Goal: Task Accomplishment & Management: Use online tool/utility

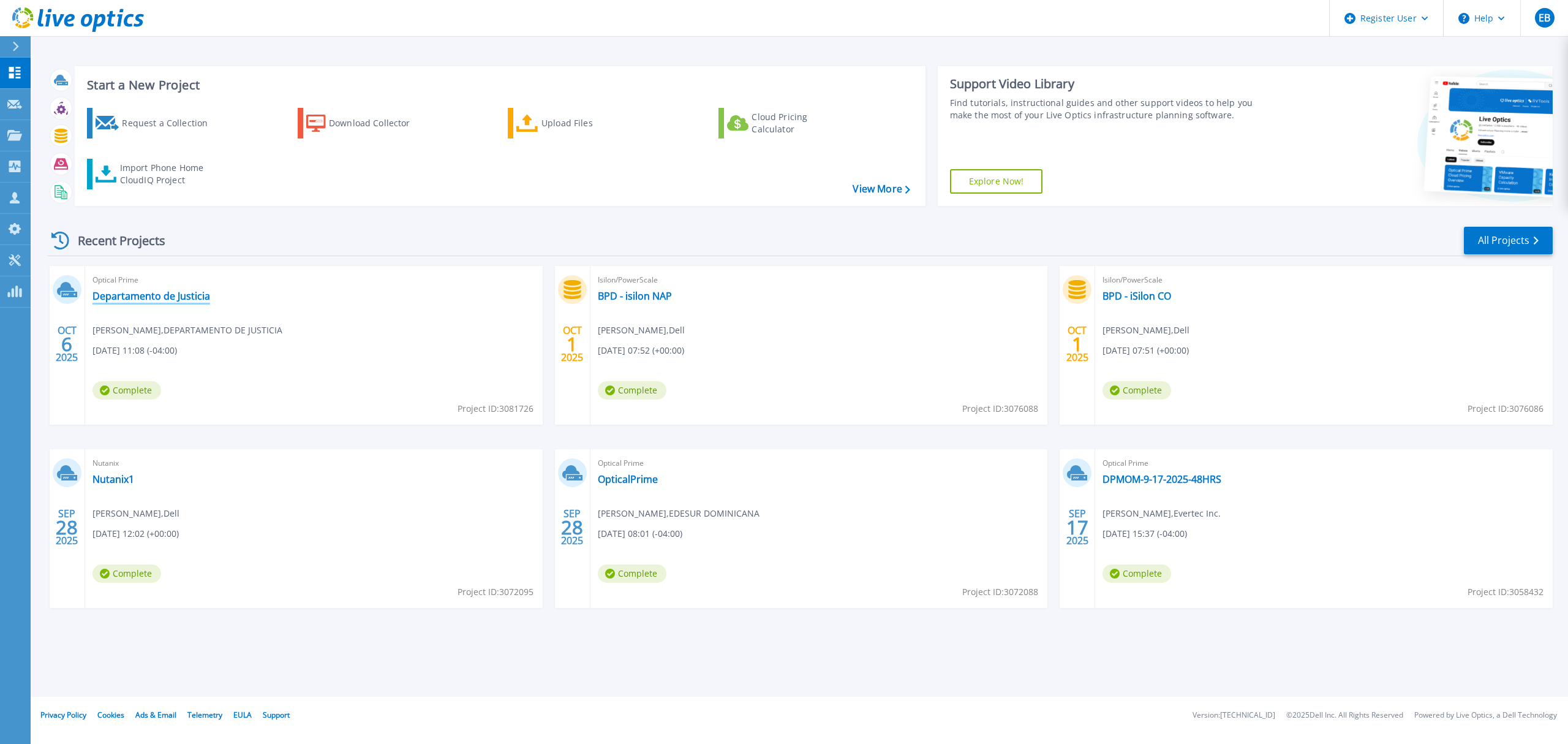
click at [182, 294] on link "Departamento de Justicia" at bounding box center [151, 296] width 117 height 13
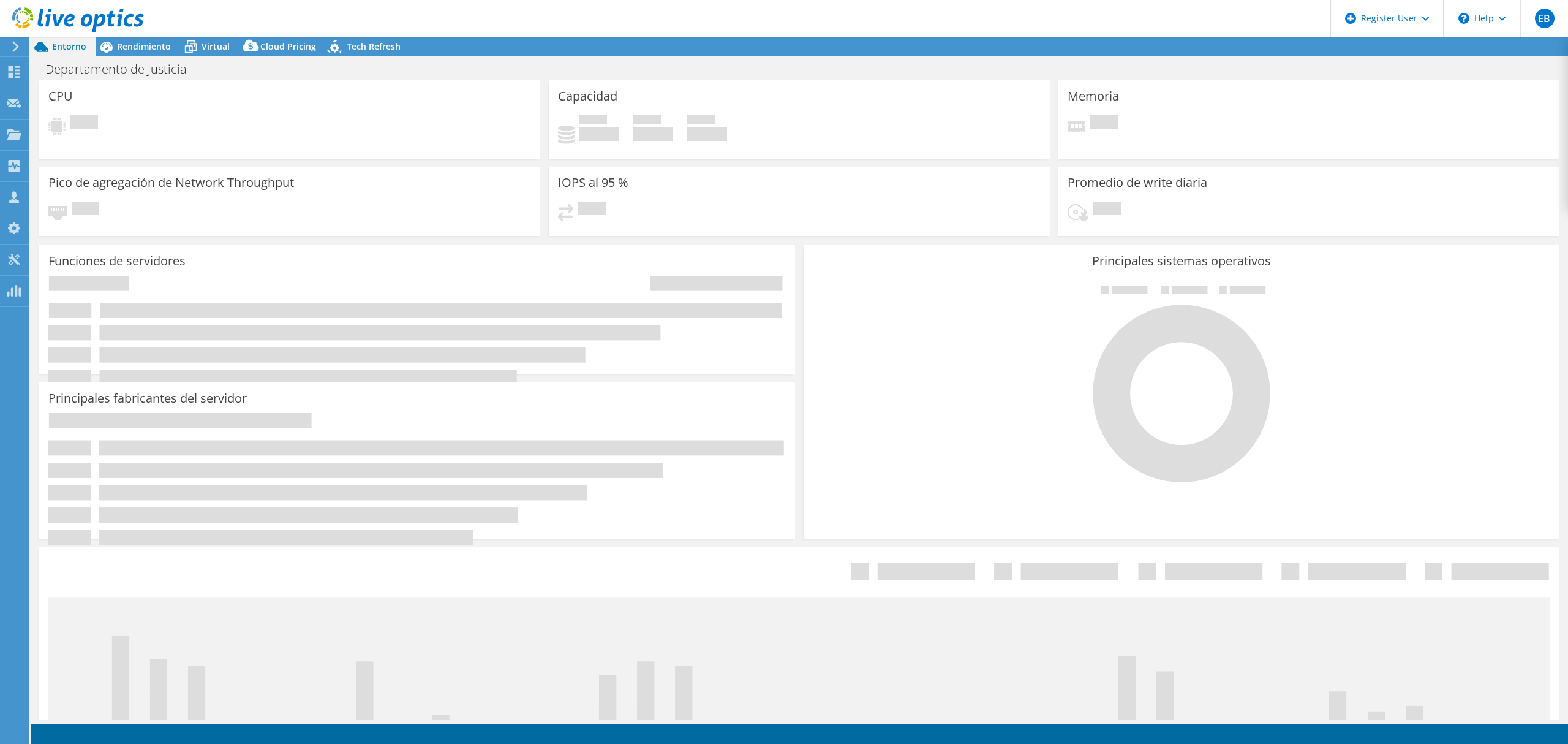
select select "USD"
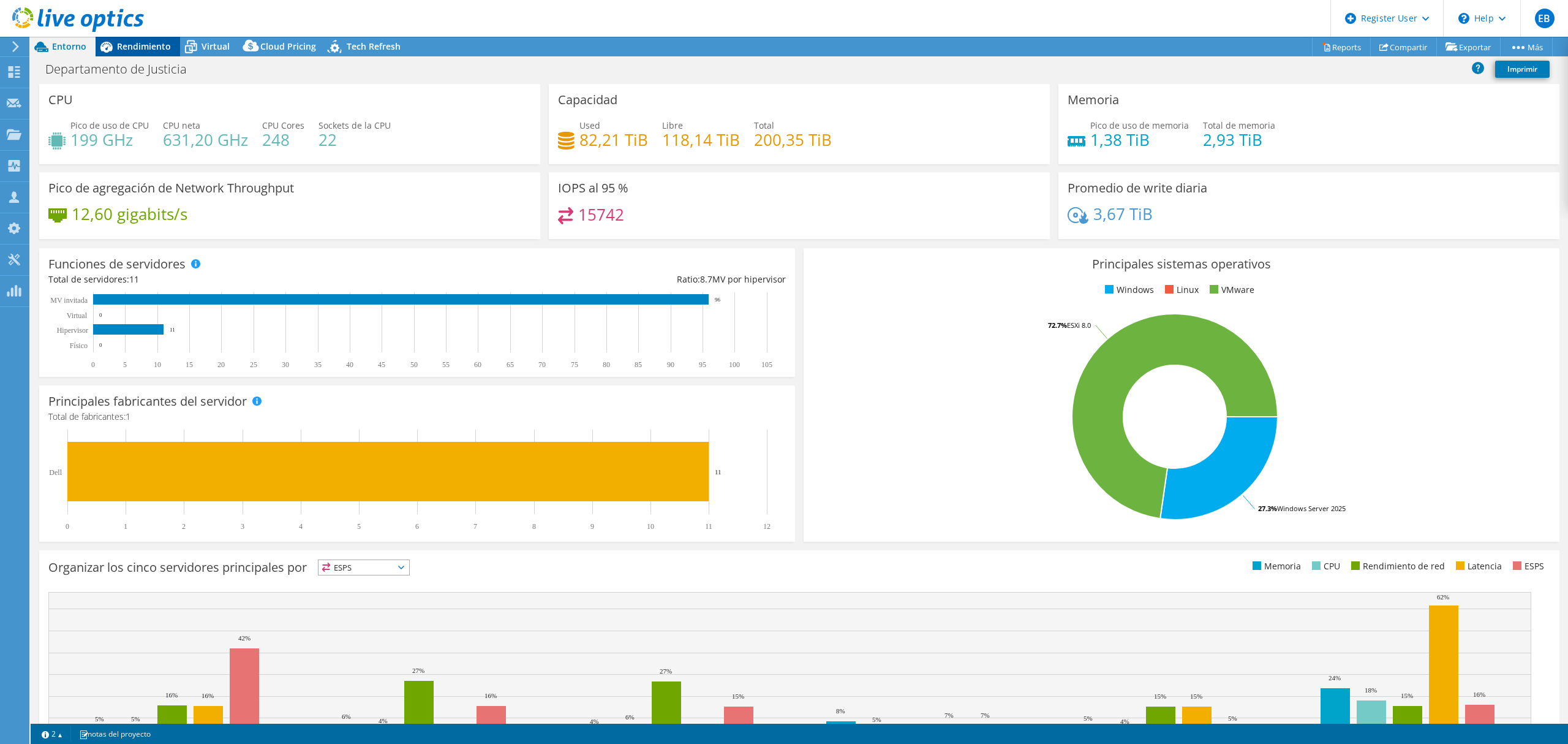
click at [148, 45] on span "Rendimiento" at bounding box center [143, 46] width 54 height 12
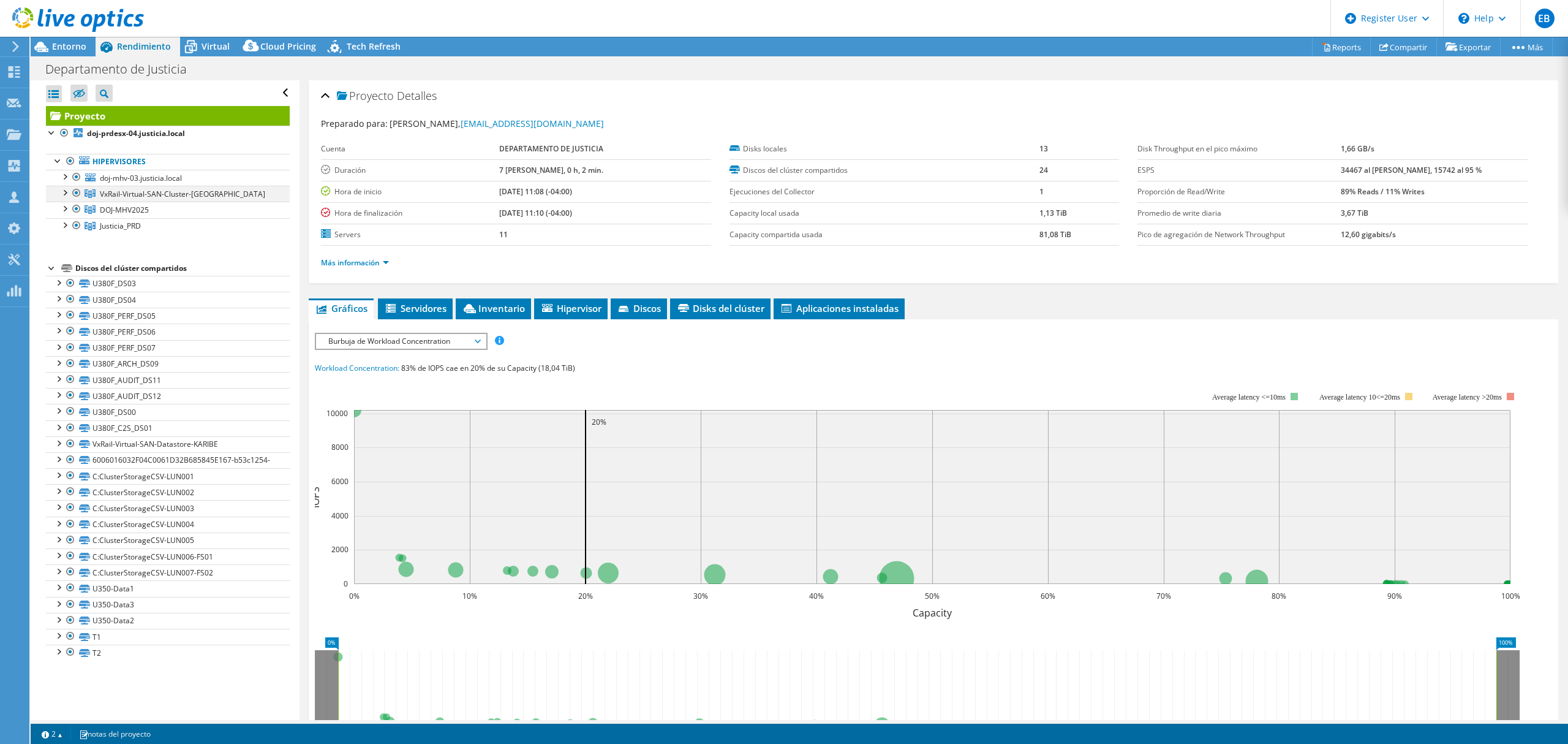
click at [78, 191] on div at bounding box center [77, 193] width 13 height 15
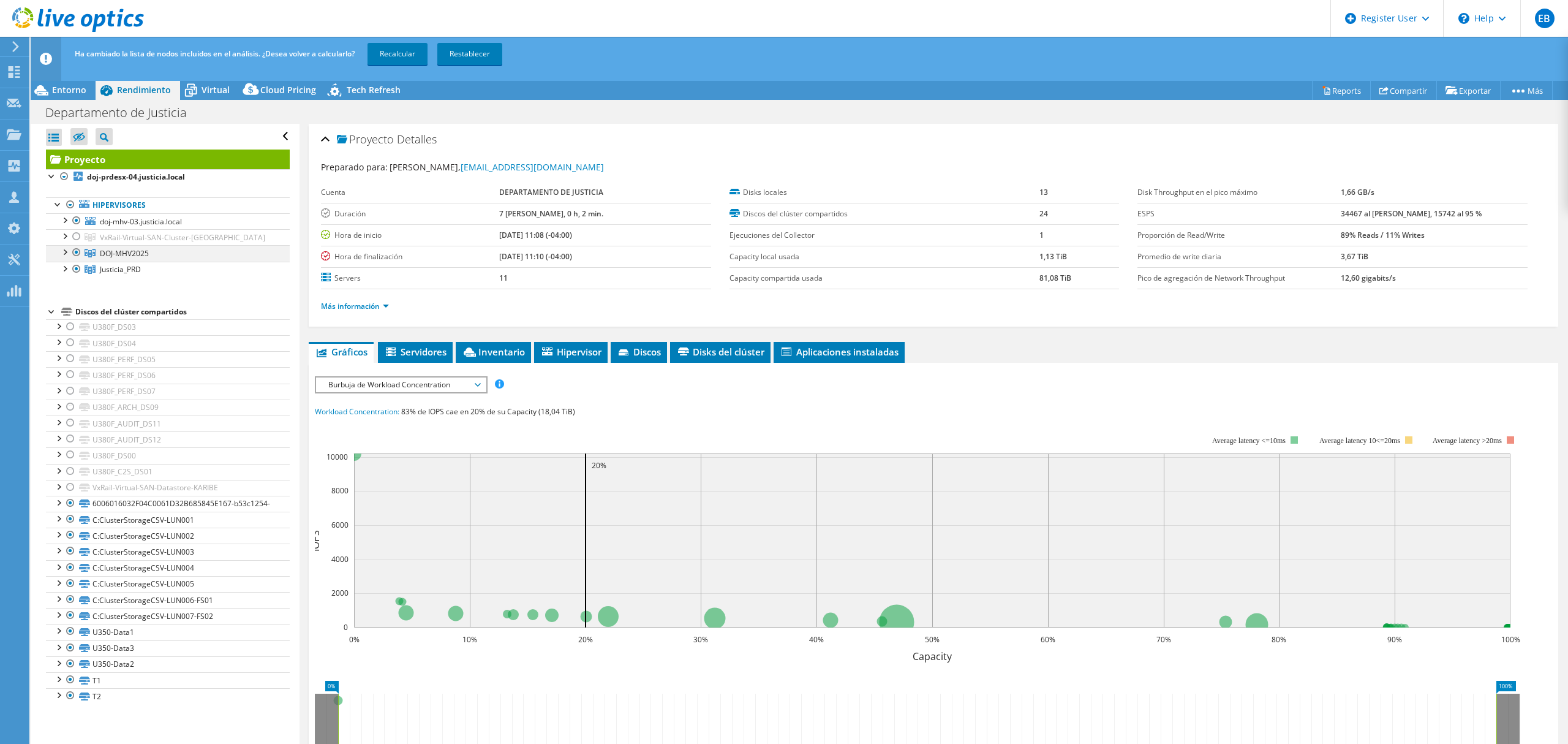
click at [74, 252] on div at bounding box center [77, 252] width 13 height 15
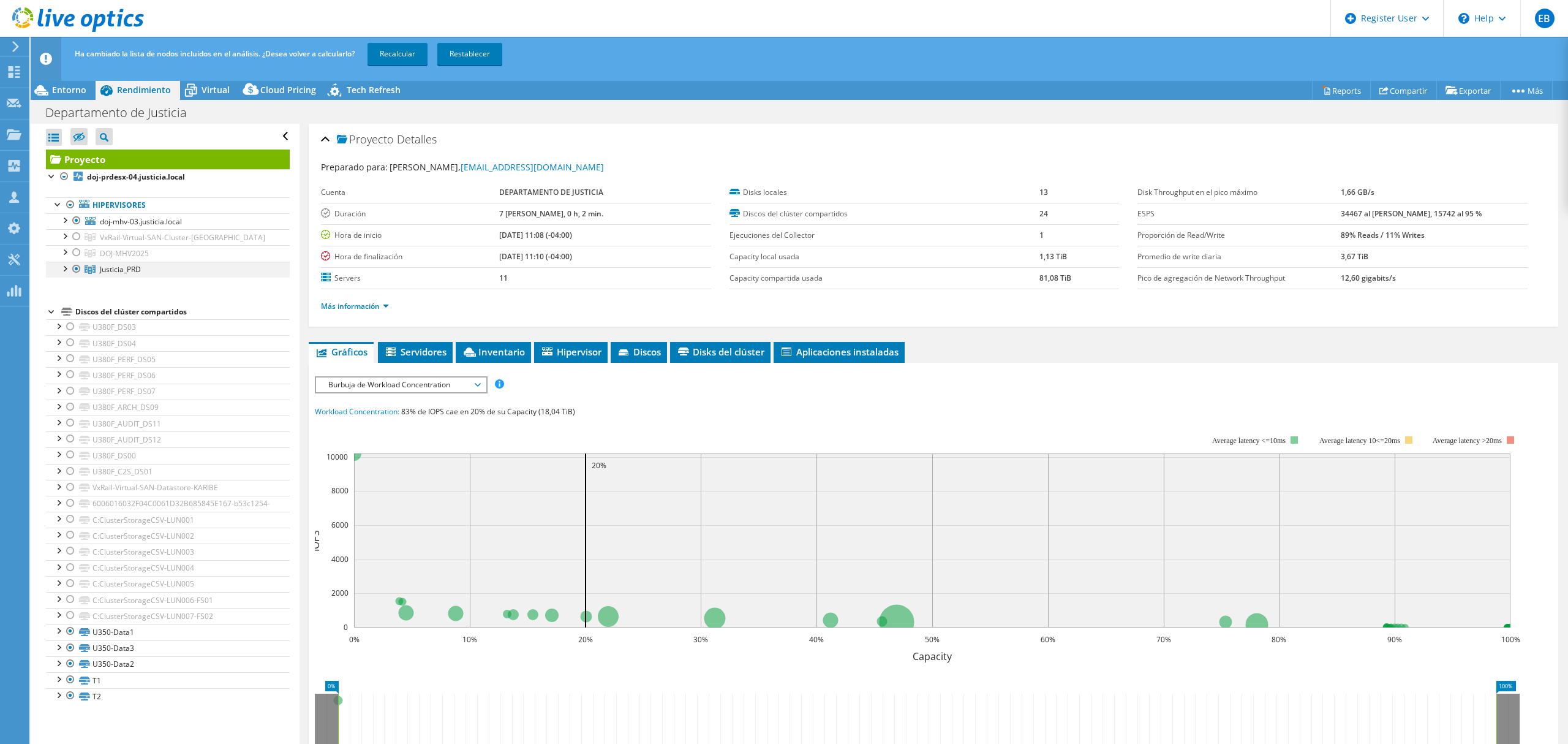
click at [77, 271] on div at bounding box center [77, 269] width 13 height 15
click at [65, 219] on div at bounding box center [64, 219] width 13 height 13
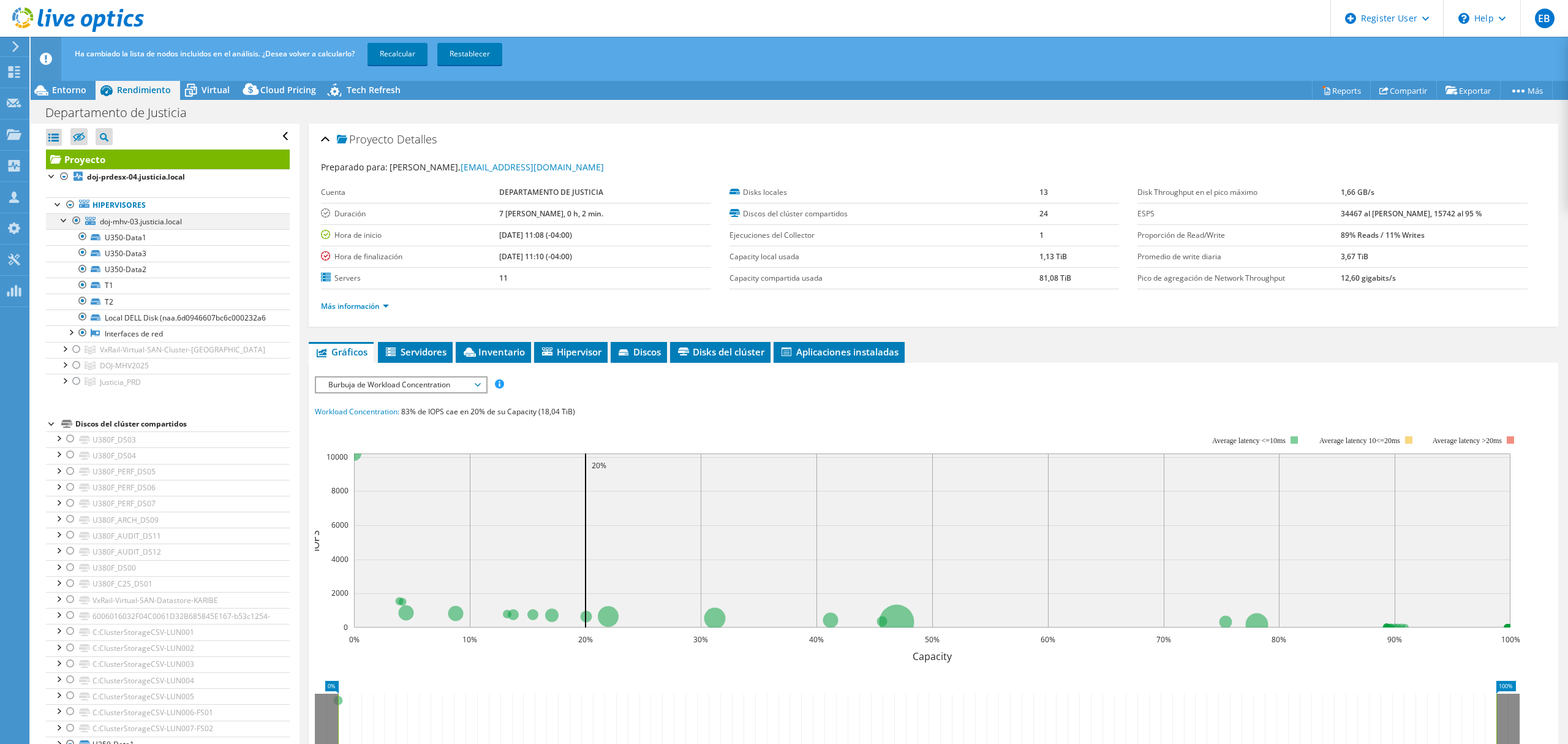
click at [70, 221] on div at bounding box center [77, 220] width 13 height 15
click at [69, 204] on div at bounding box center [70, 204] width 13 height 15
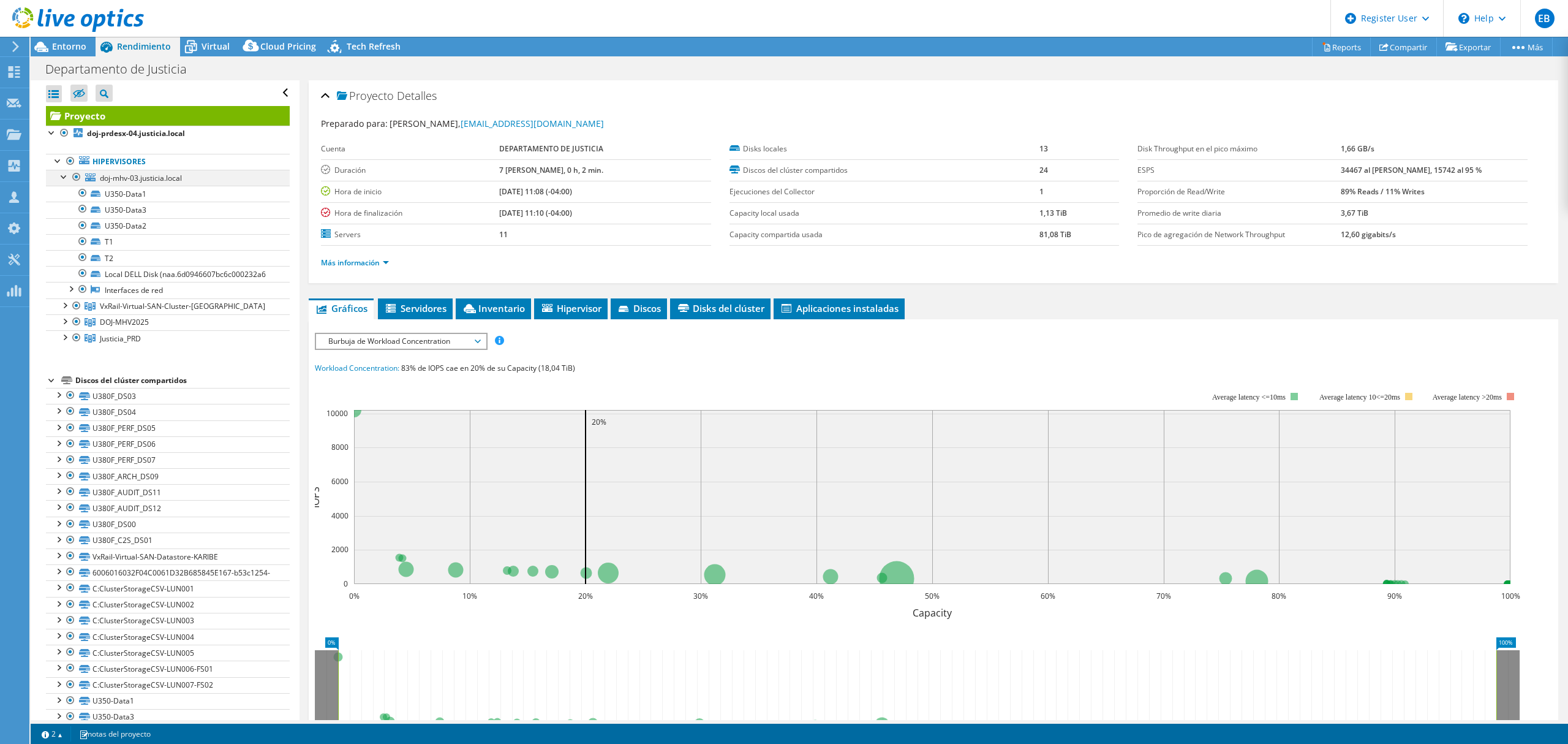
click at [66, 179] on div at bounding box center [64, 176] width 13 height 13
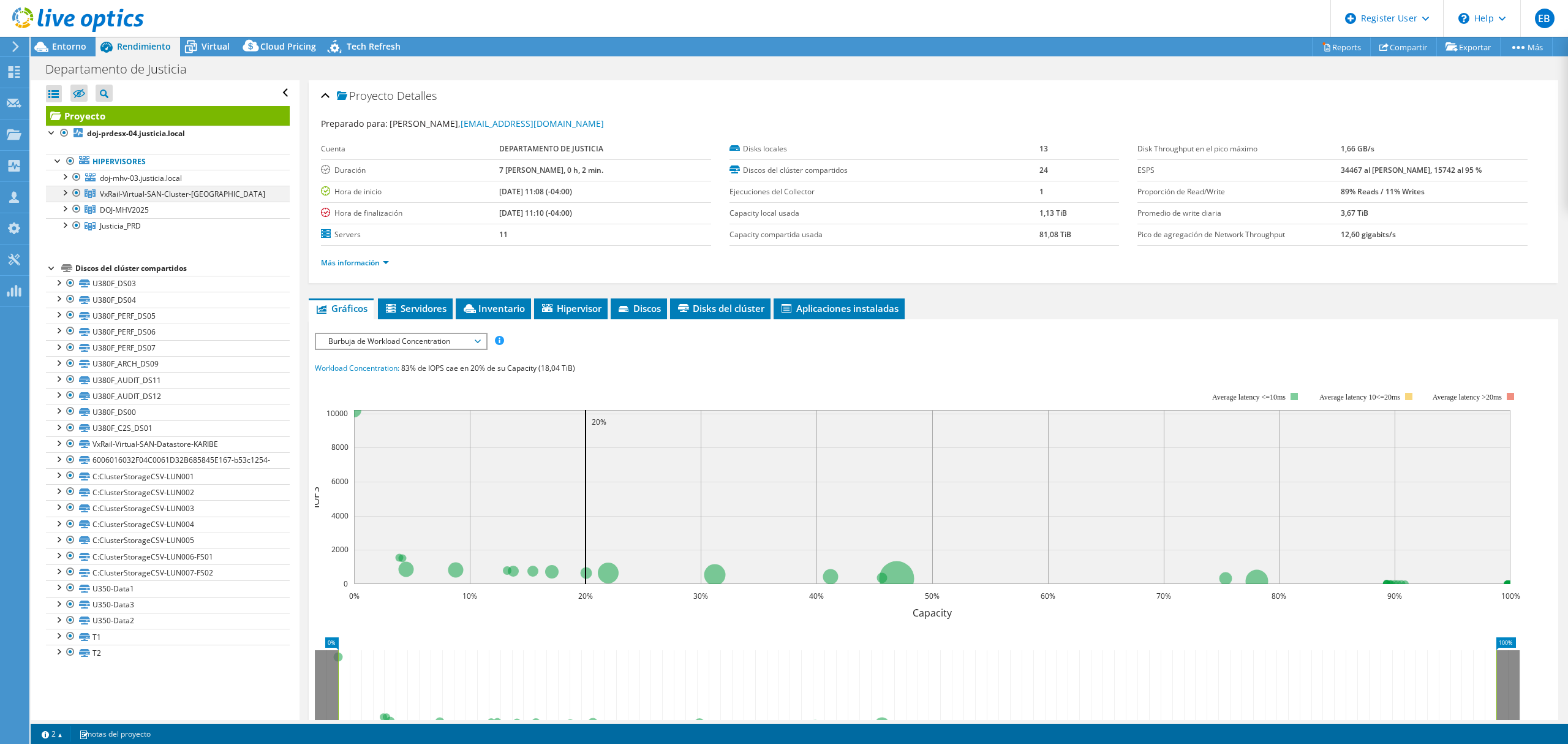
click at [72, 194] on div at bounding box center [77, 193] width 13 height 15
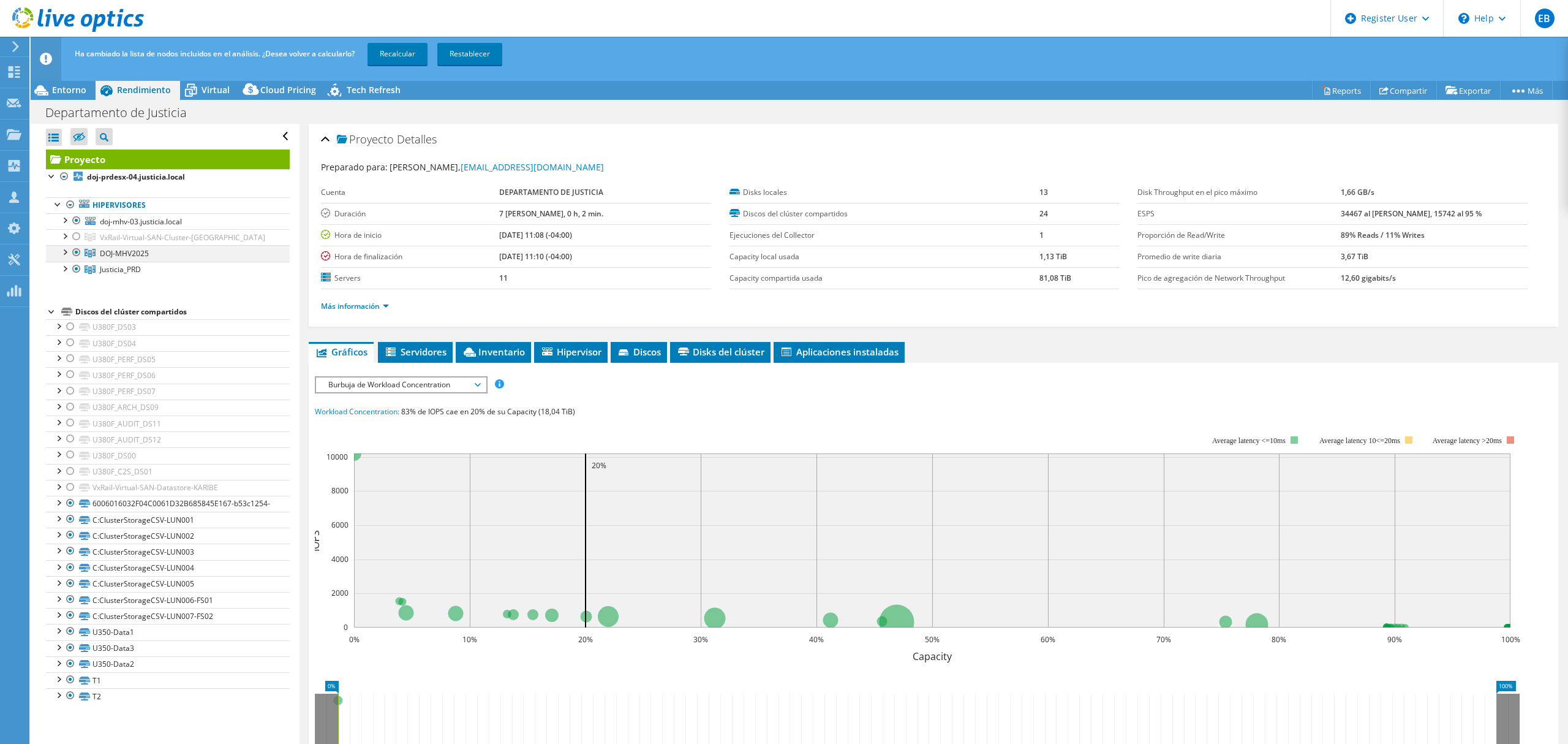
click at [74, 250] on div at bounding box center [77, 252] width 13 height 15
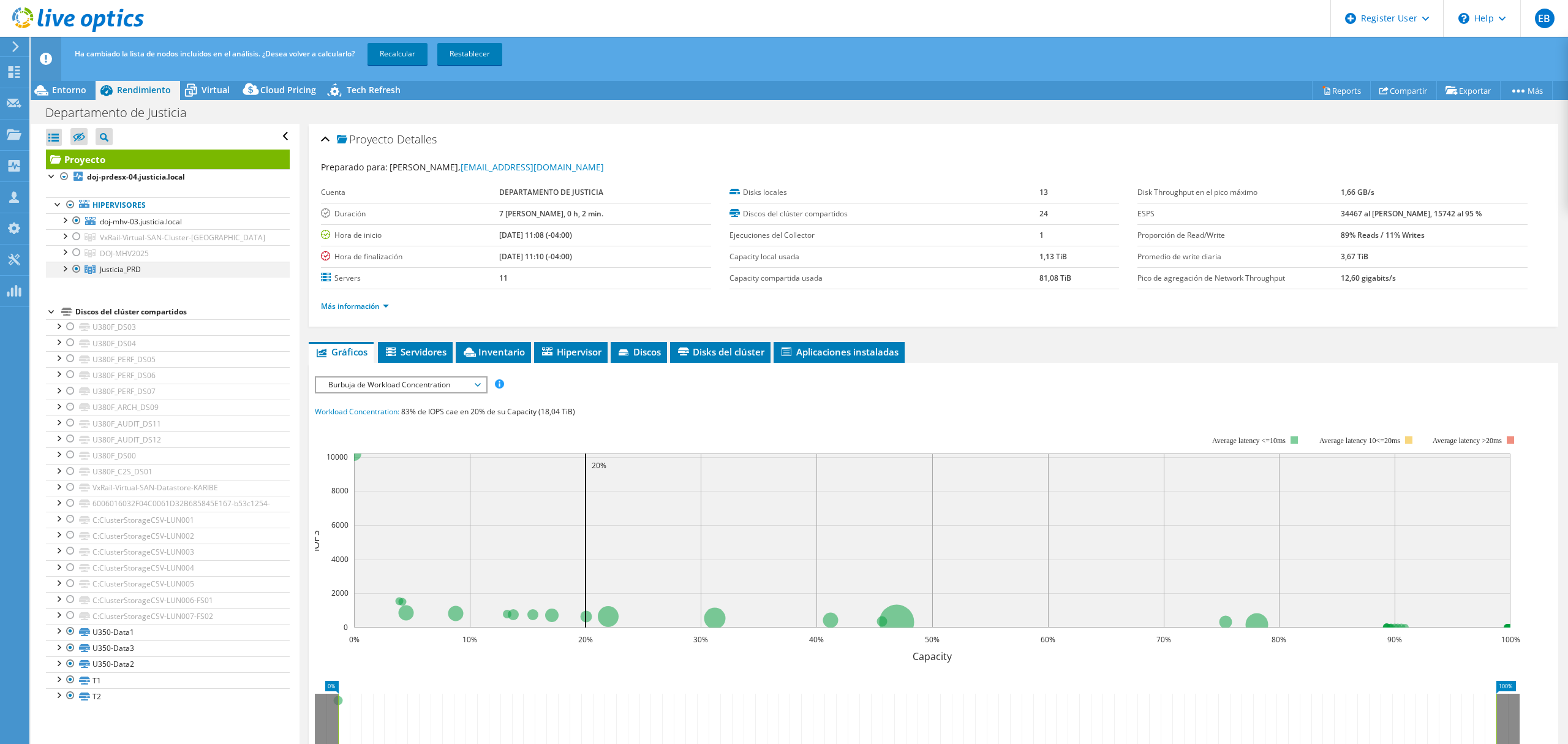
click at [77, 269] on div at bounding box center [77, 269] width 13 height 15
click at [401, 55] on link "Recalcular" at bounding box center [397, 54] width 60 height 22
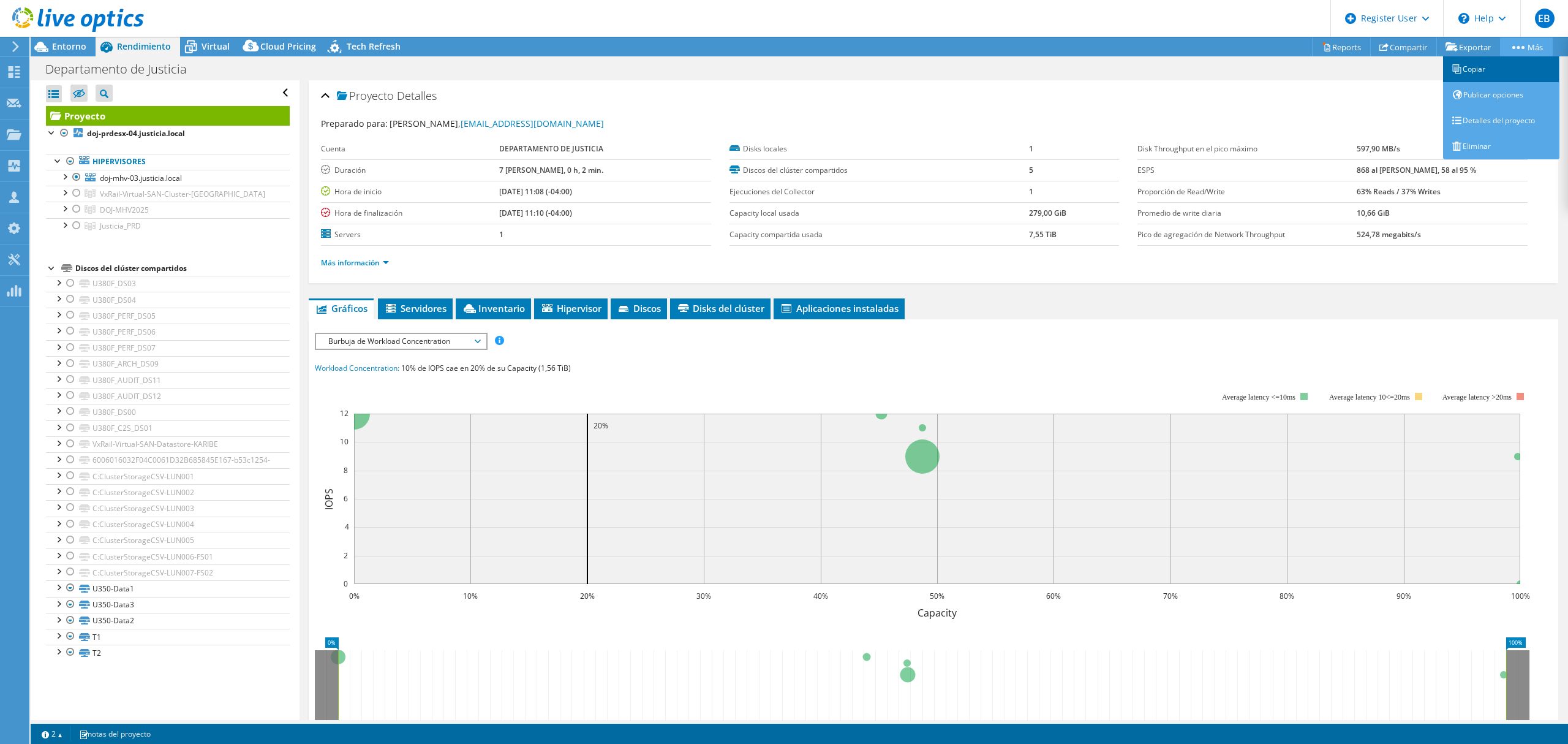
click at [1485, 69] on link "Copiar" at bounding box center [1501, 69] width 117 height 26
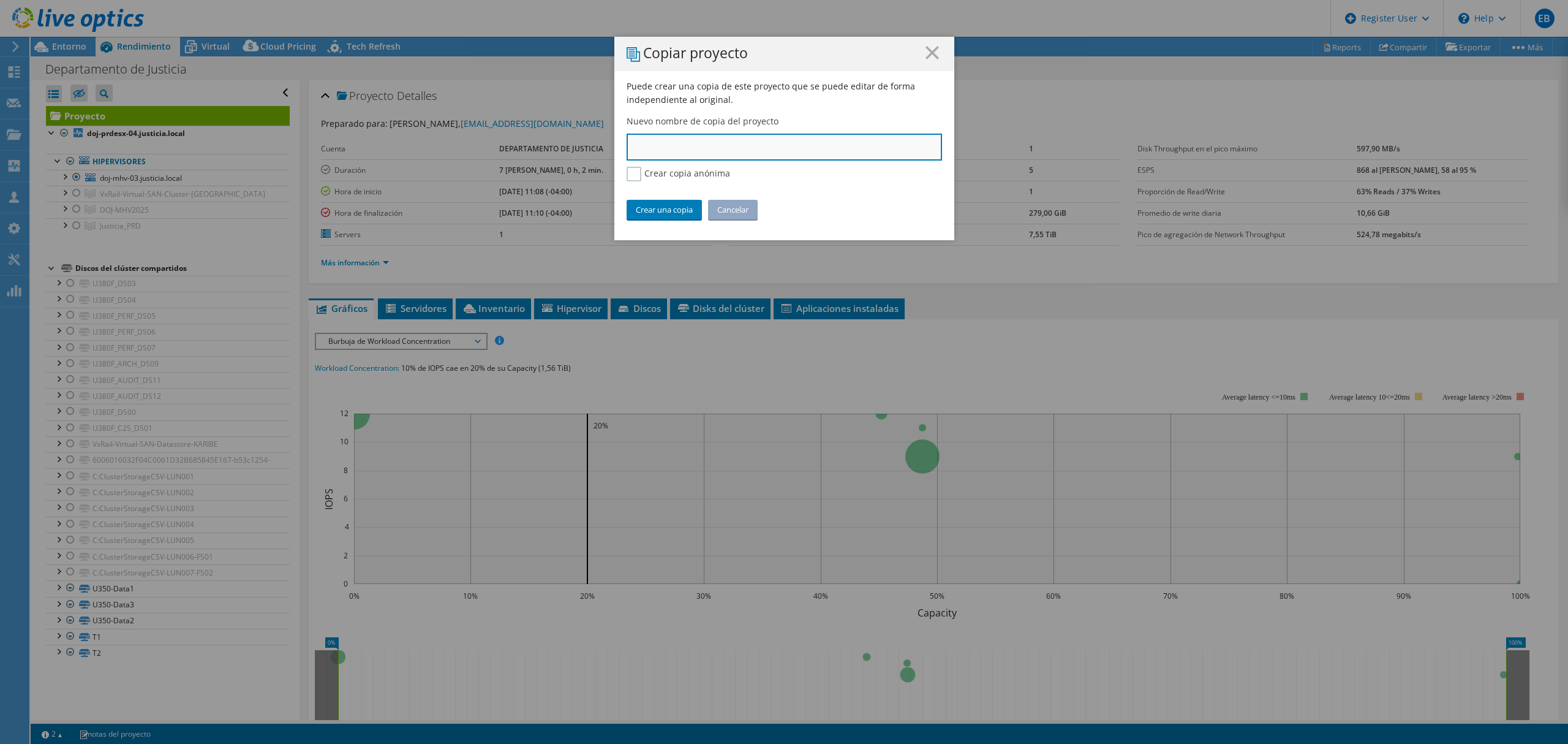
click at [672, 150] on input "text" at bounding box center [784, 147] width 315 height 27
click at [660, 145] on input "Justicia - doj-mhv-03.justicia.local" at bounding box center [784, 147] width 315 height 27
type input "Justicia - Cluster : doj-mhv-03.justicia.local"
click at [653, 206] on link "Crear una copia" at bounding box center [664, 209] width 75 height 20
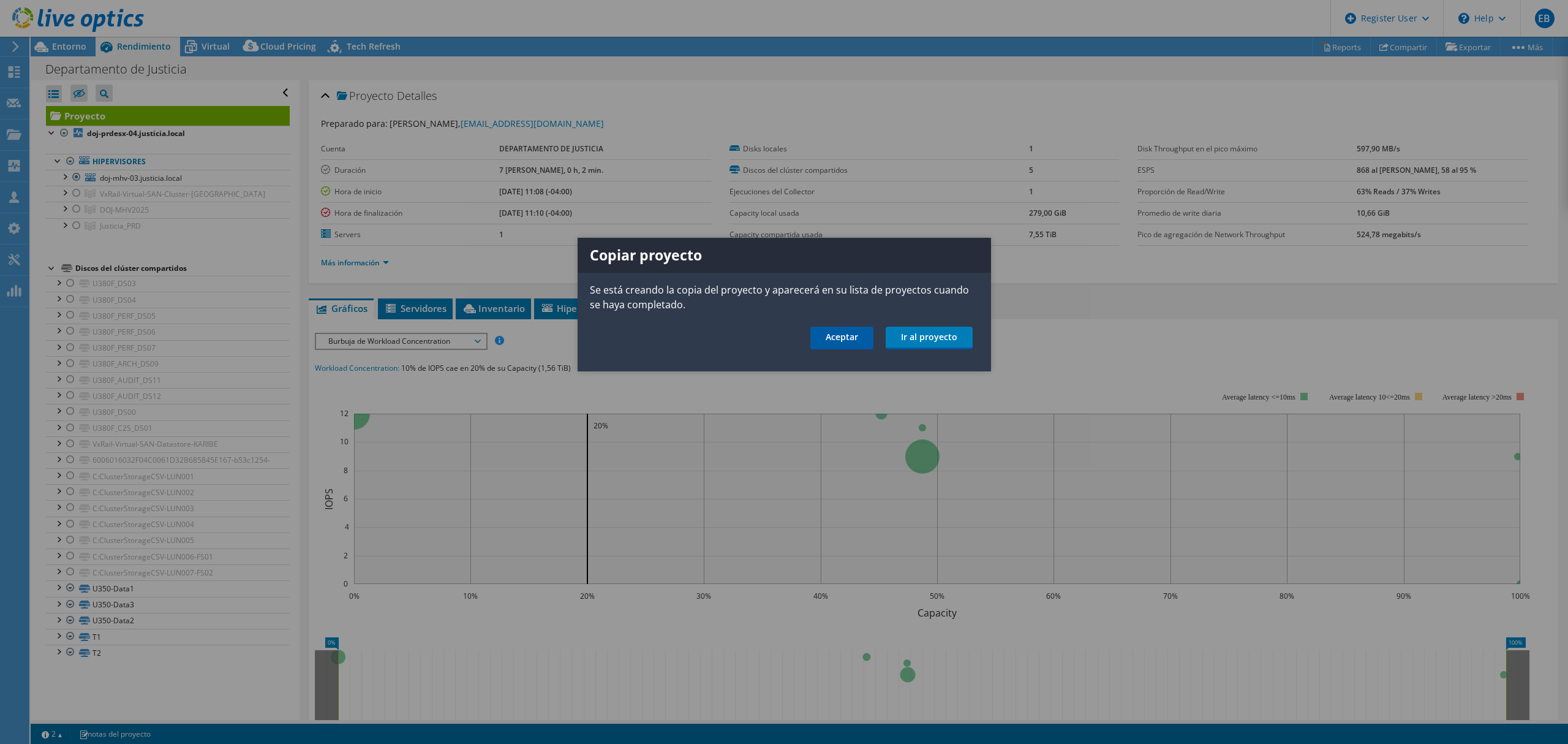
click at [852, 337] on link "Aceptar" at bounding box center [842, 338] width 63 height 23
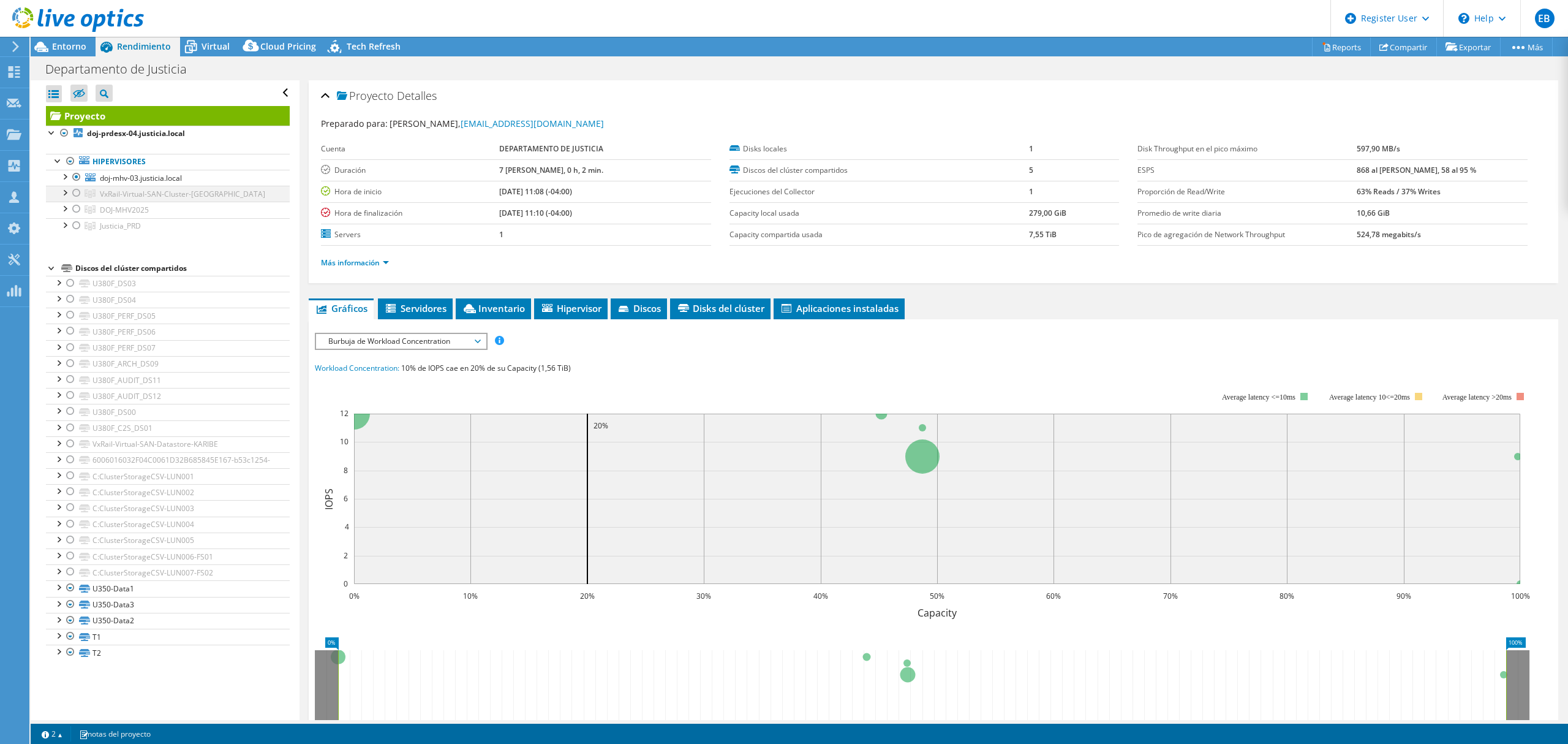
click at [74, 193] on div at bounding box center [77, 193] width 13 height 15
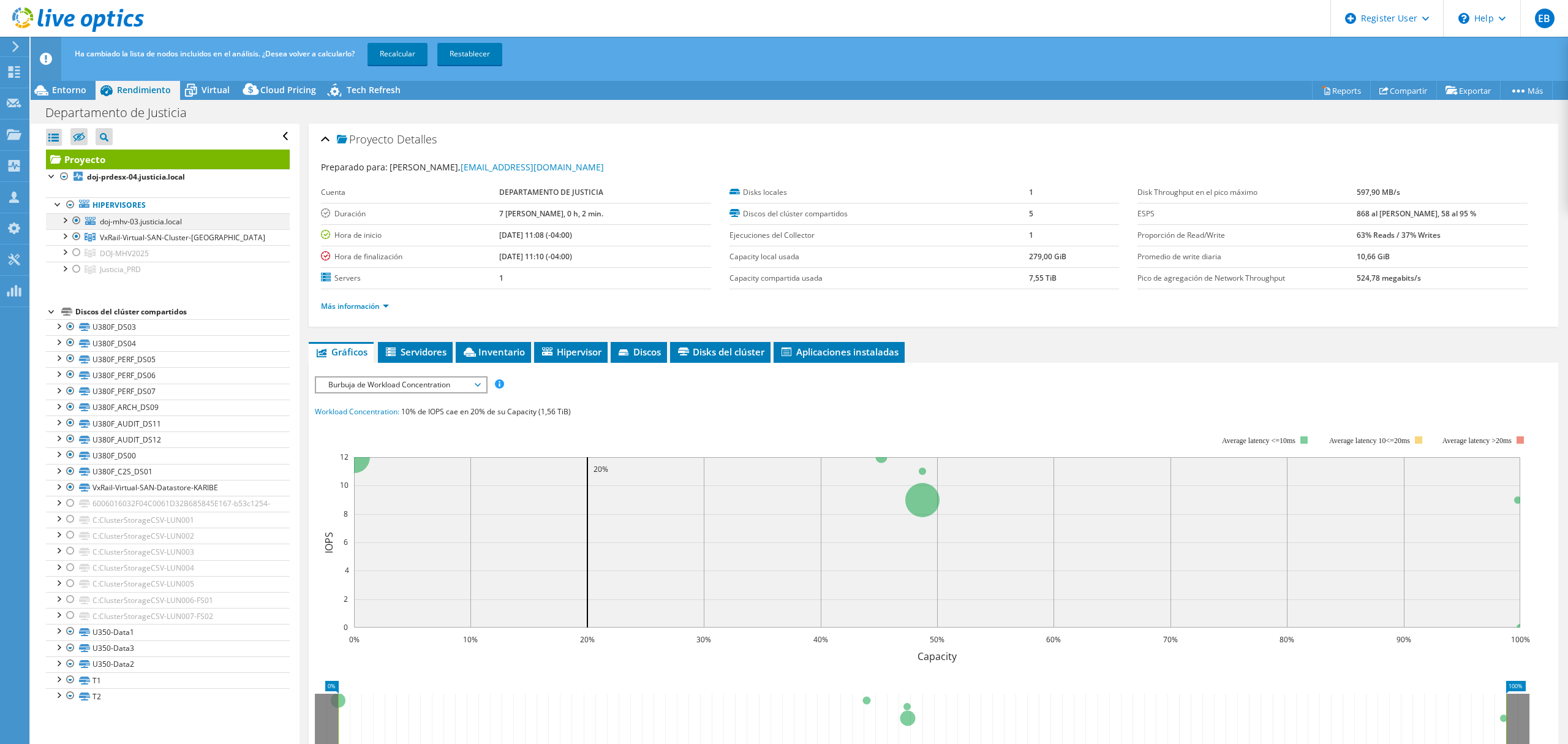
click at [74, 221] on div at bounding box center [77, 220] width 13 height 15
click at [418, 49] on link "Recalcular" at bounding box center [397, 54] width 60 height 22
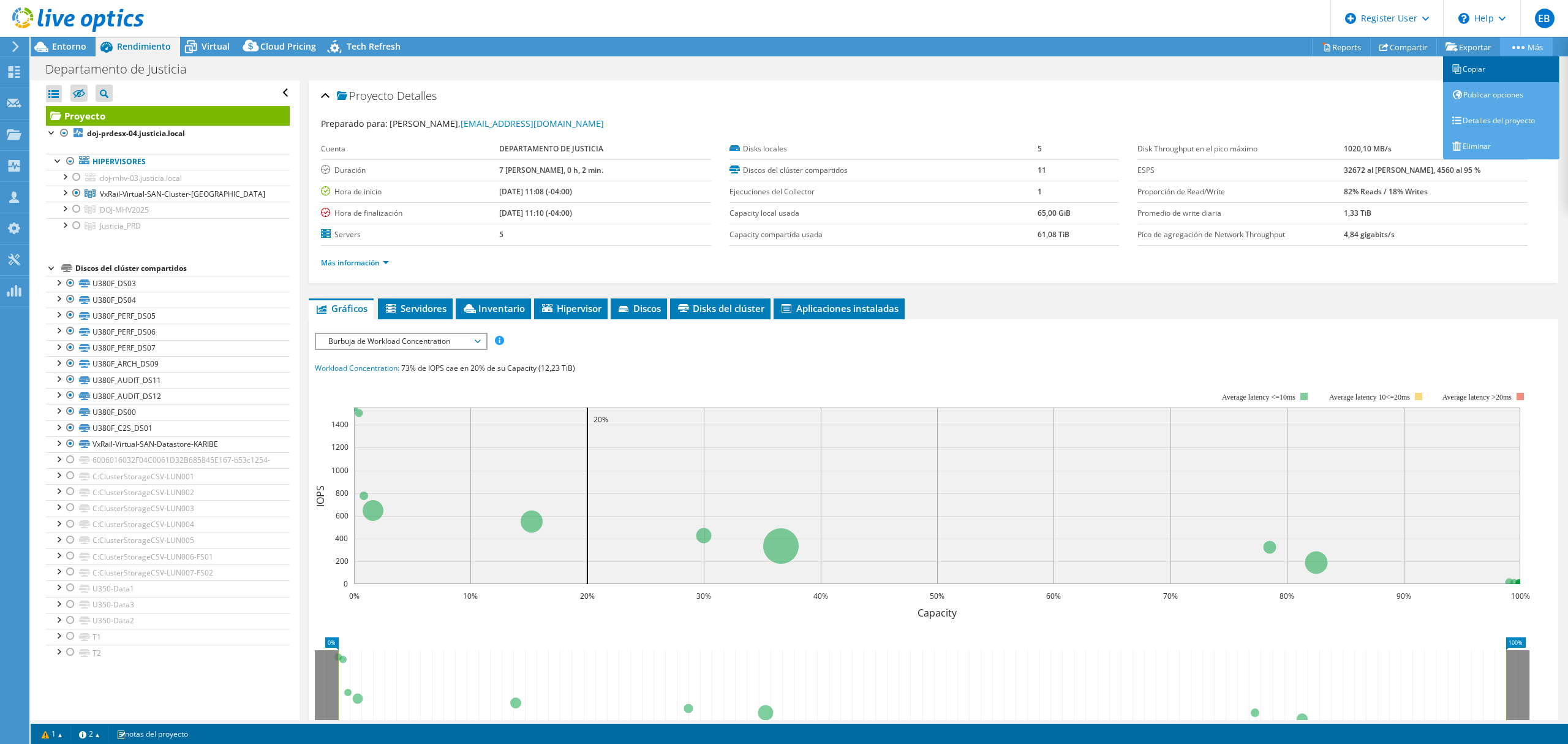
click at [1494, 66] on link "Copiar" at bounding box center [1501, 69] width 117 height 26
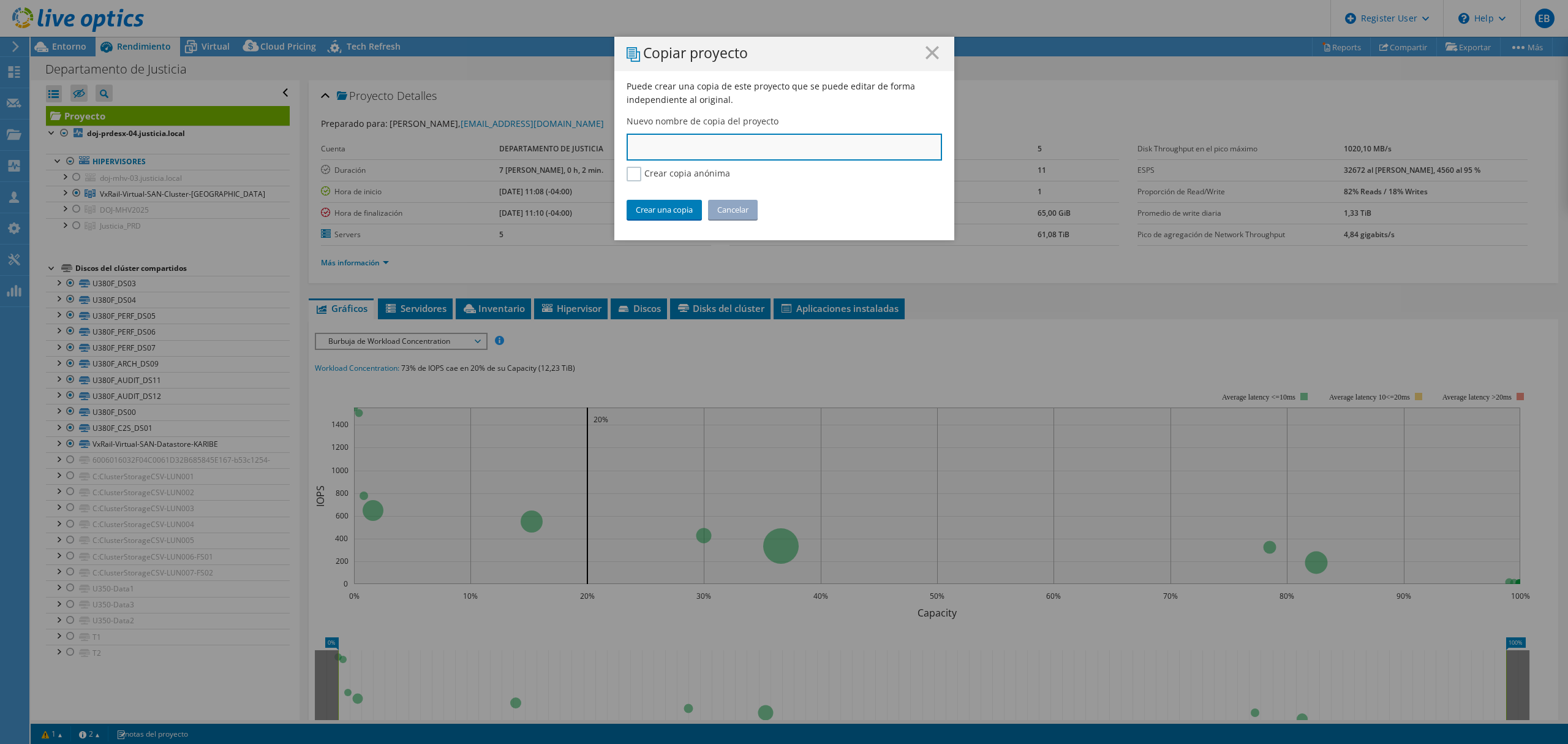
click at [726, 153] on input "text" at bounding box center [784, 147] width 315 height 27
type input "Justicia - Cluster : VxRail-Virtual-SAN-Cluster-[GEOGRAPHIC_DATA]"
drag, startPoint x: 664, startPoint y: 206, endPoint x: 669, endPoint y: 219, distance: 13.9
click at [664, 206] on link "Crear una copia" at bounding box center [664, 209] width 75 height 20
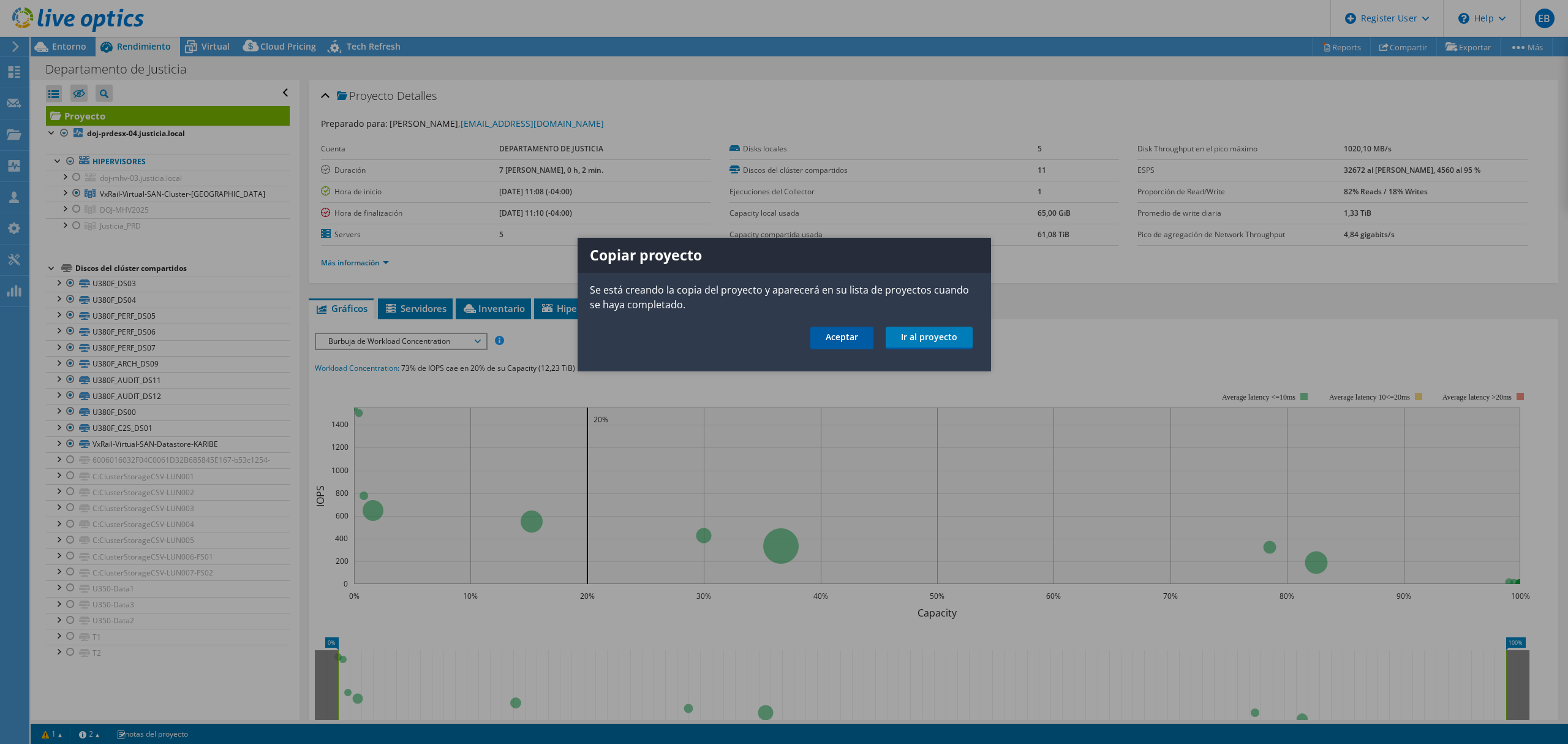
click at [851, 337] on link "Aceptar" at bounding box center [842, 338] width 63 height 23
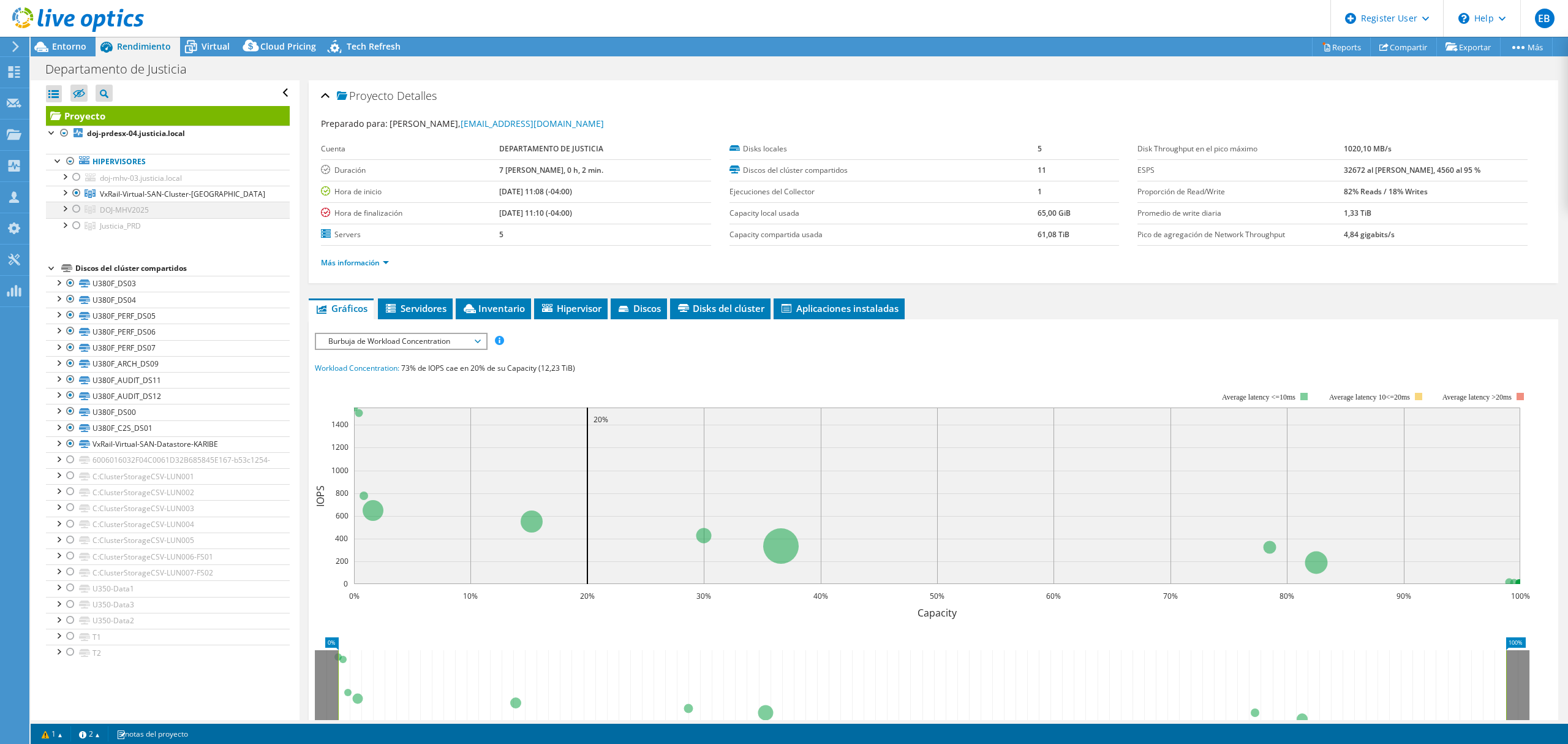
click at [72, 210] on div at bounding box center [77, 208] width 13 height 15
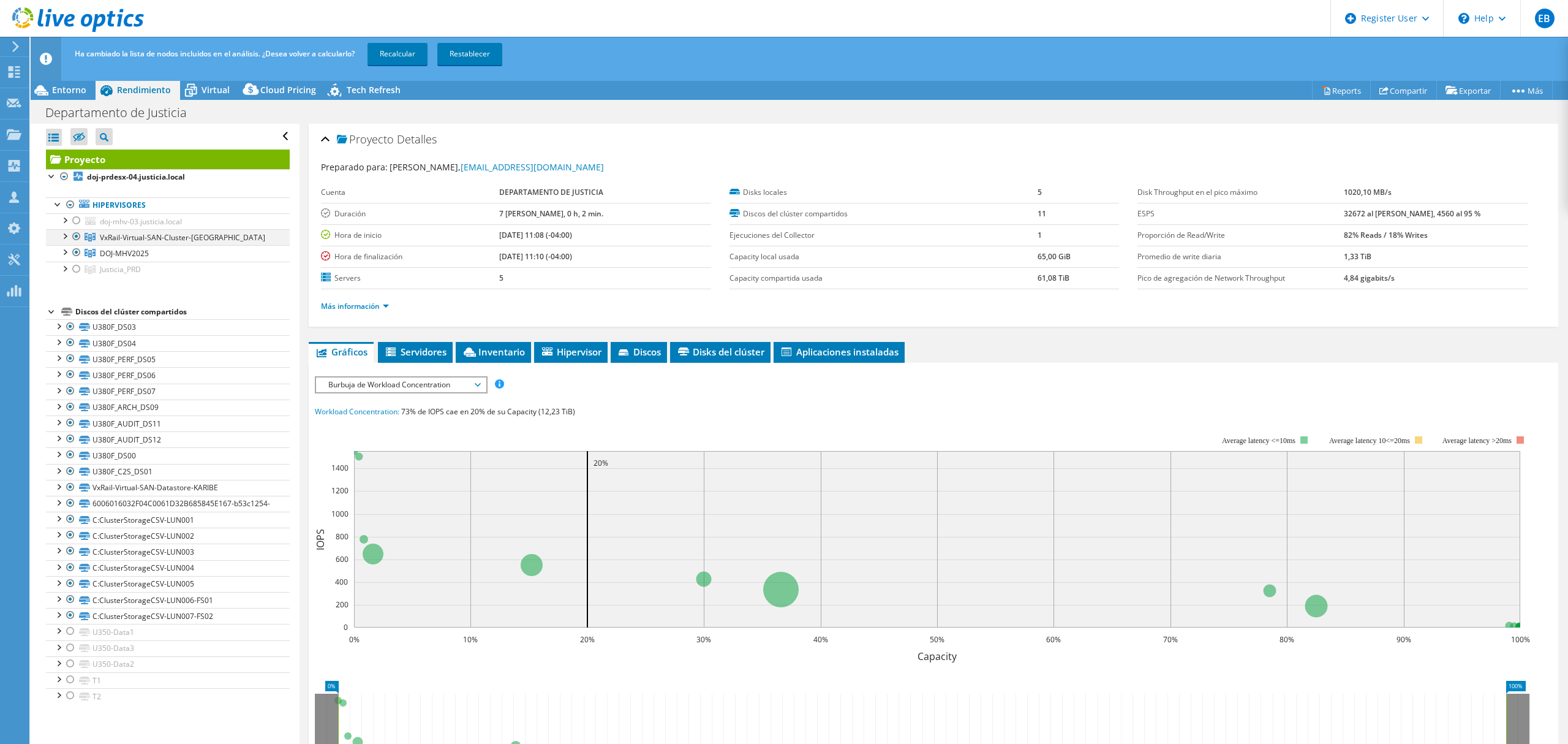
click at [74, 237] on div at bounding box center [77, 237] width 13 height 15
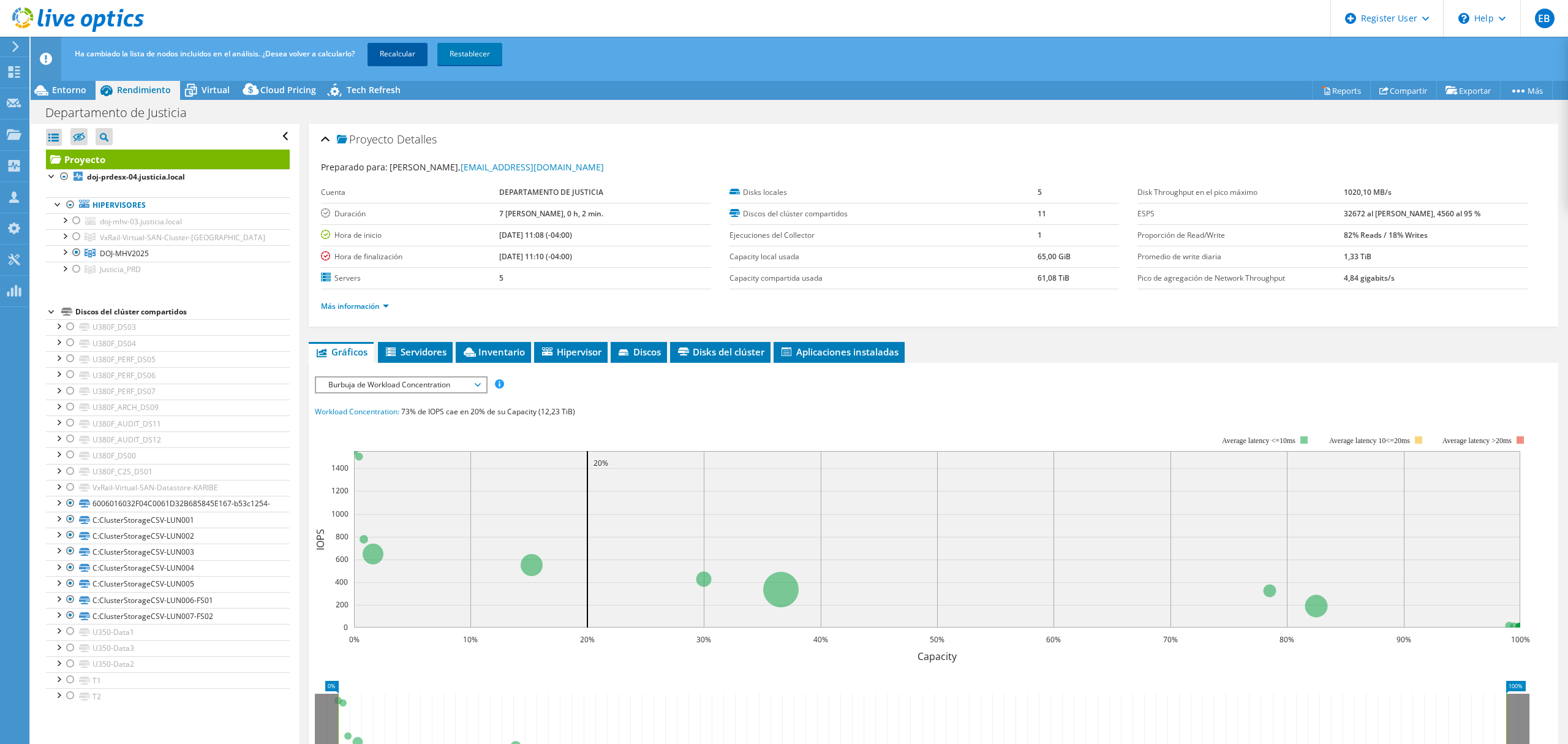
click at [393, 58] on link "Recalcular" at bounding box center [397, 54] width 60 height 22
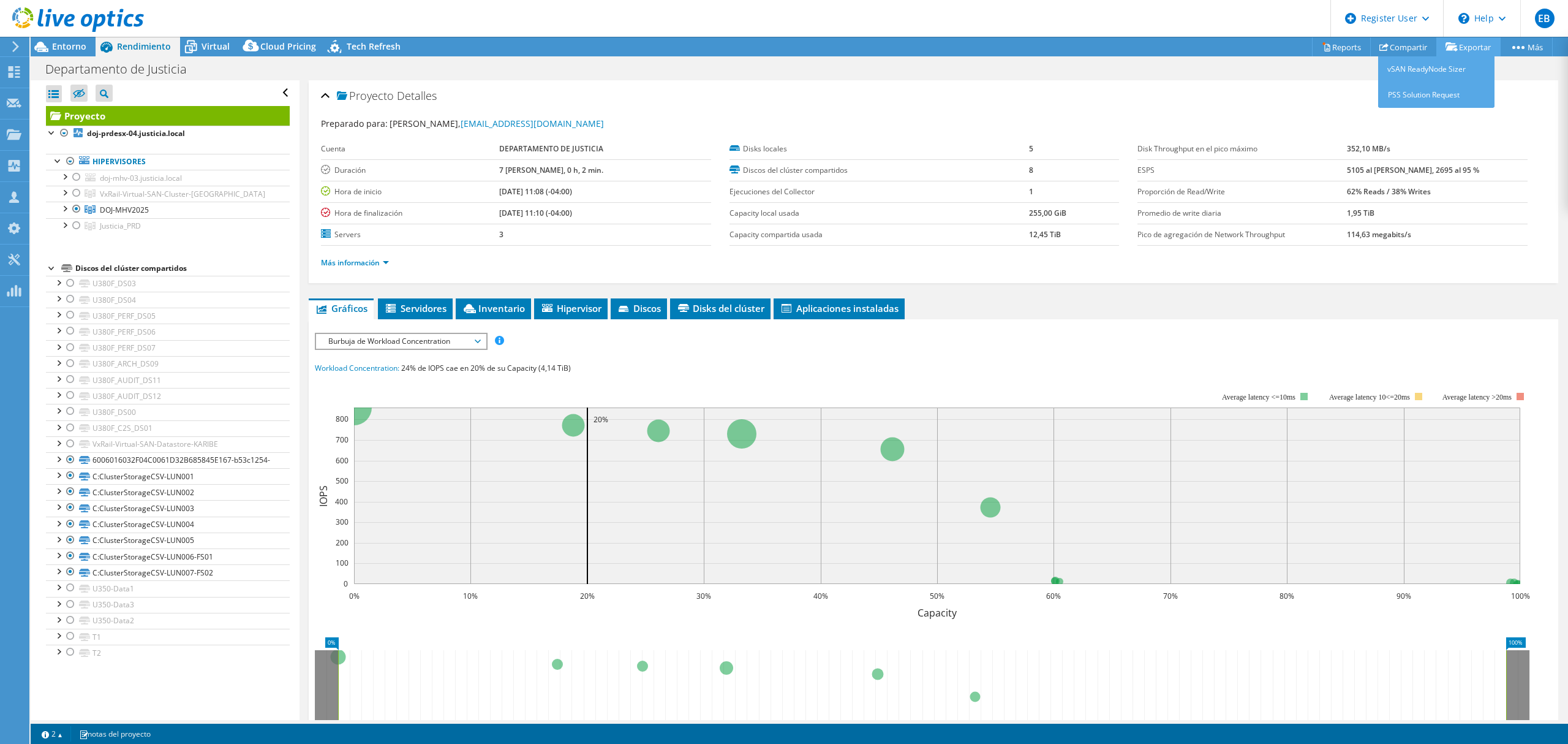
click at [1461, 45] on link "Exportar" at bounding box center [1469, 47] width 64 height 19
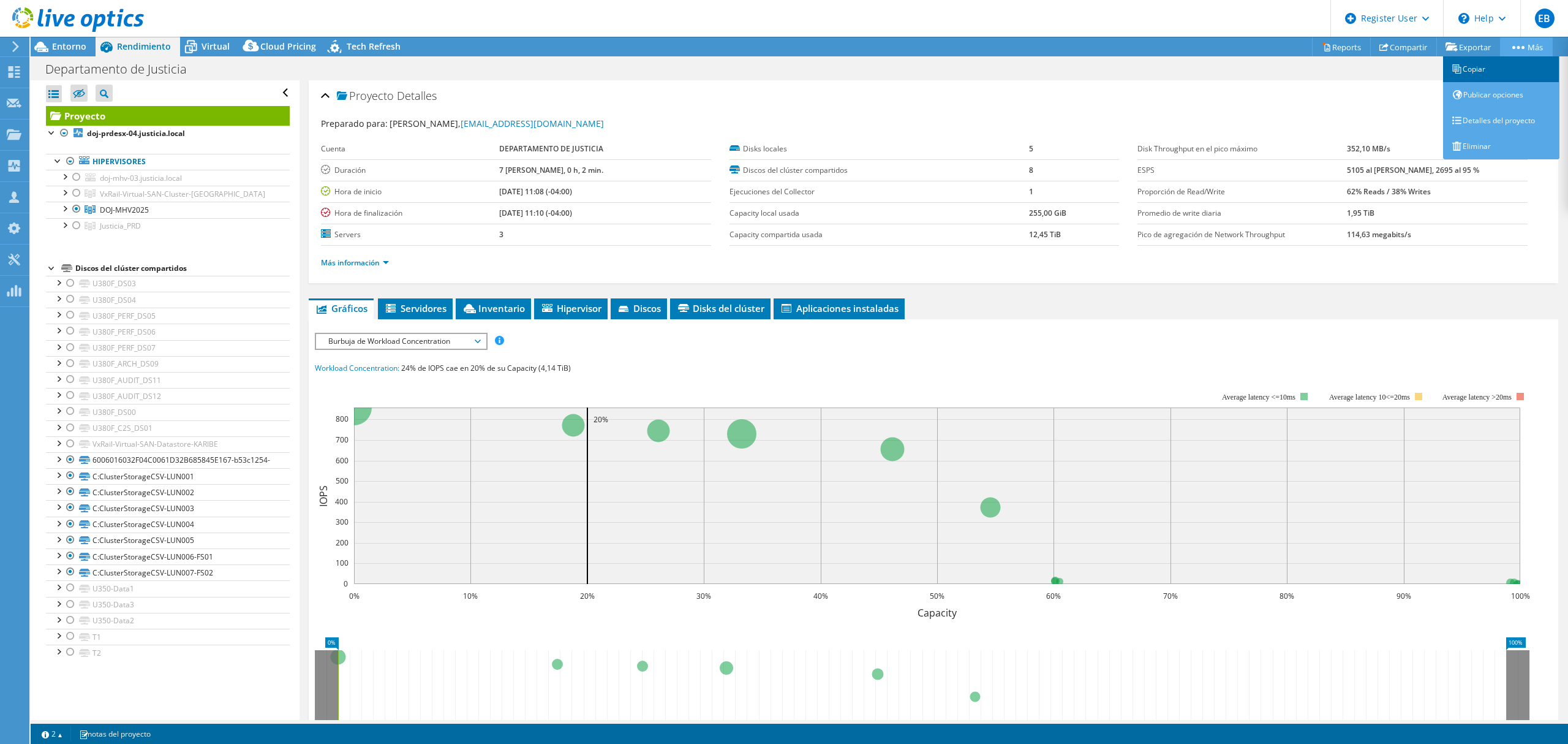
click at [1494, 71] on link "Copiar" at bounding box center [1501, 69] width 117 height 26
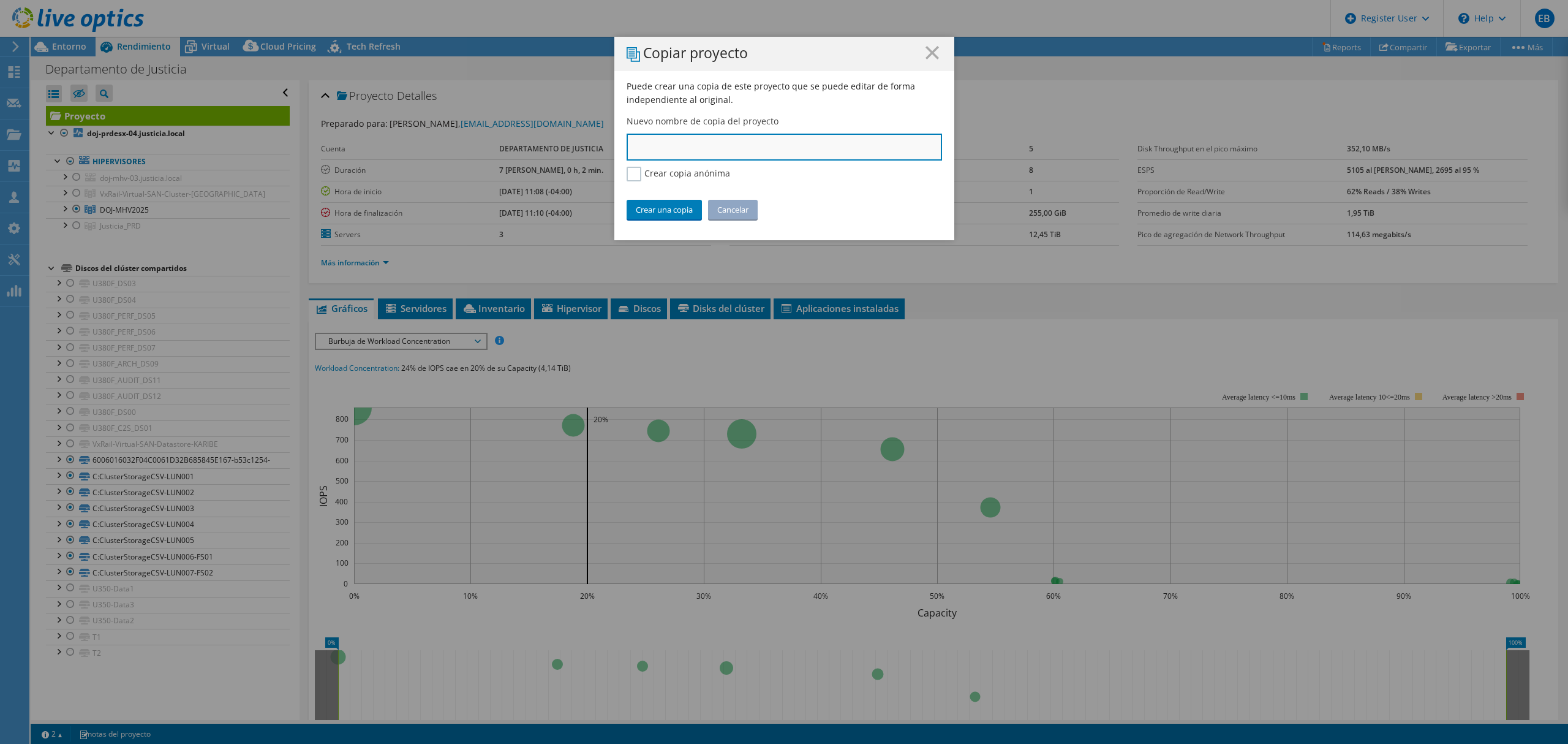
click at [670, 145] on input "text" at bounding box center [784, 147] width 315 height 27
type input "Justicia - Cluster: DOJ-MHV2025"
click at [666, 208] on link "Crear una copia" at bounding box center [664, 209] width 75 height 20
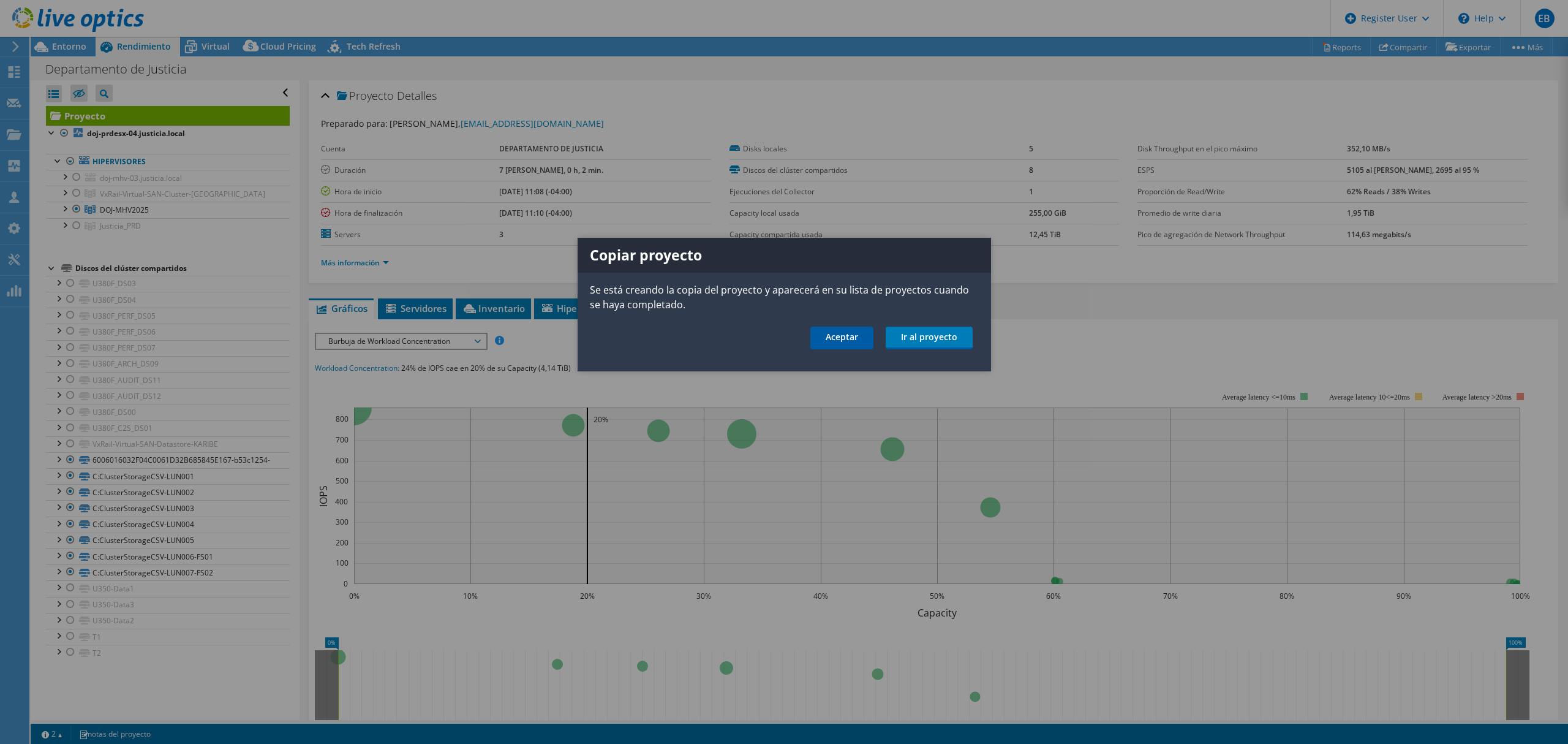
click at [860, 338] on link "Aceptar" at bounding box center [842, 338] width 63 height 23
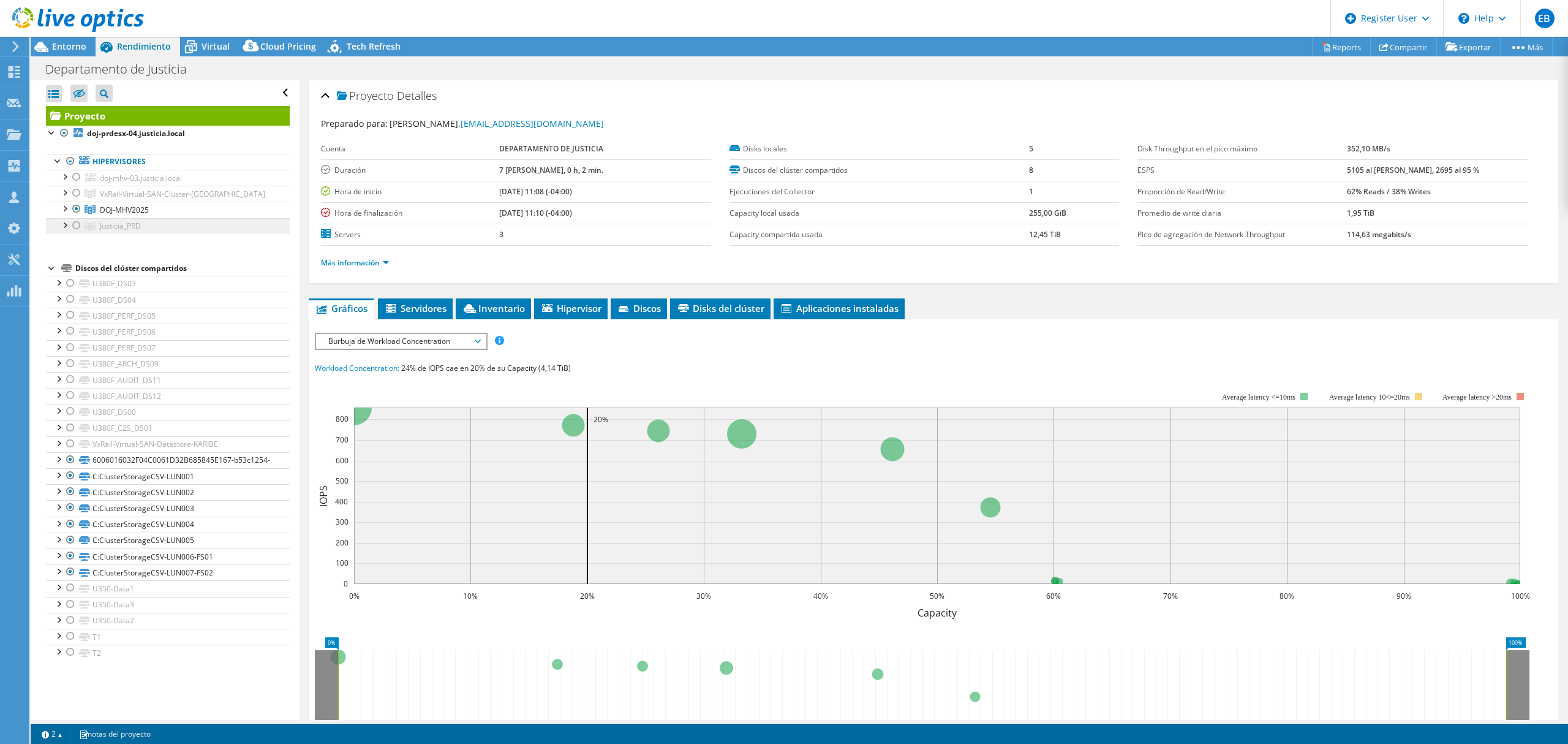
click at [113, 226] on span "Justicia_PRD" at bounding box center [121, 226] width 41 height 10
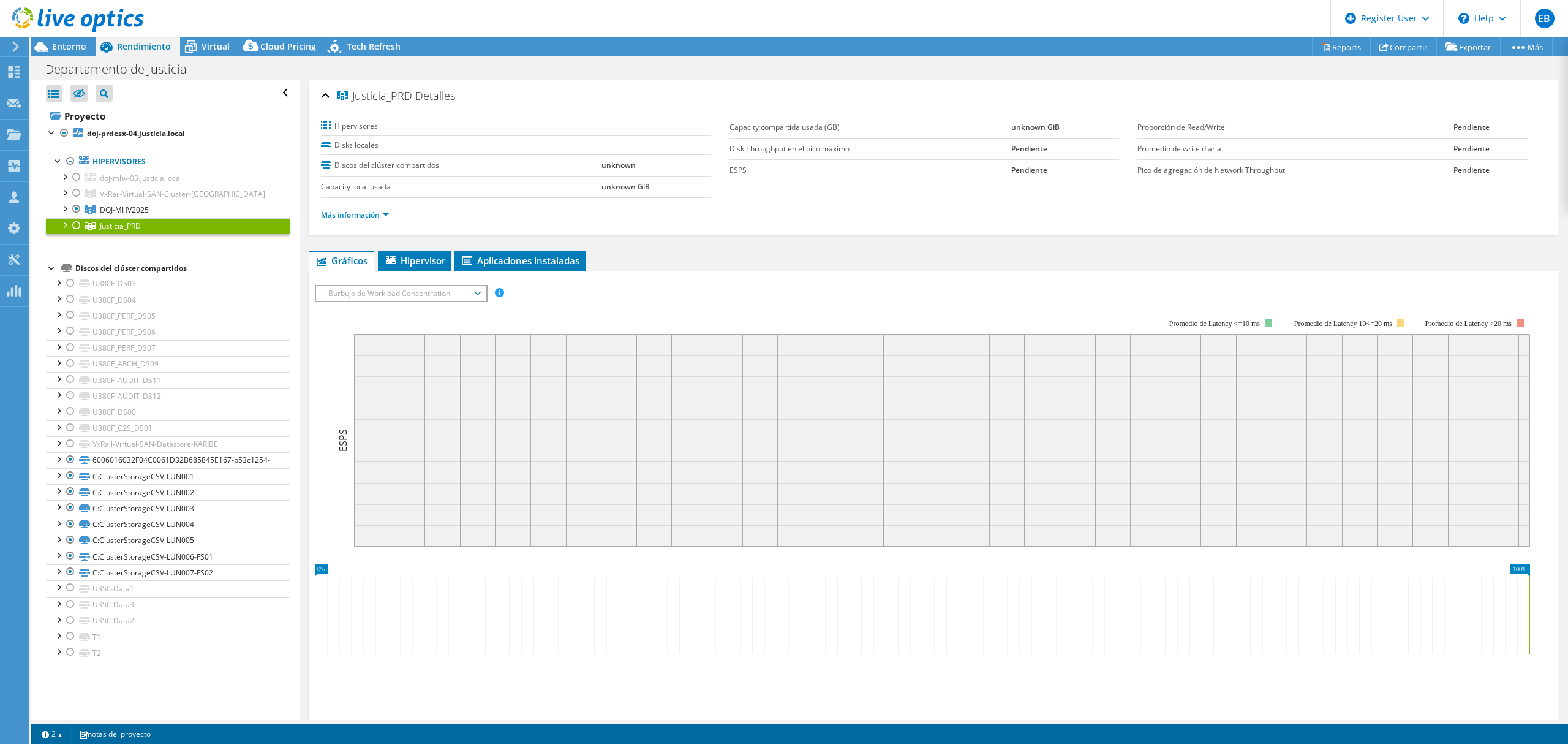
click at [77, 226] on div at bounding box center [77, 226] width 13 height 15
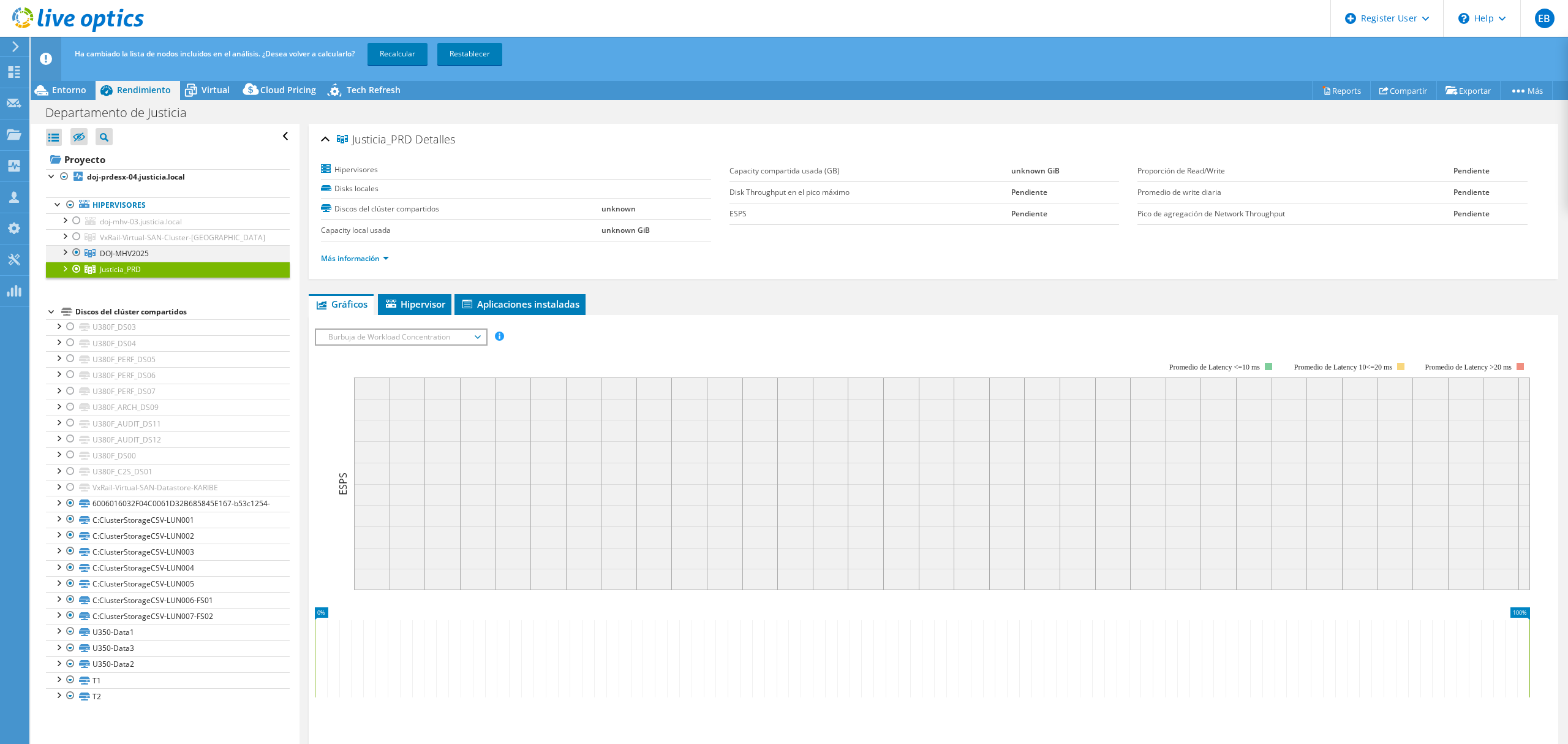
click at [76, 251] on div at bounding box center [77, 252] width 13 height 15
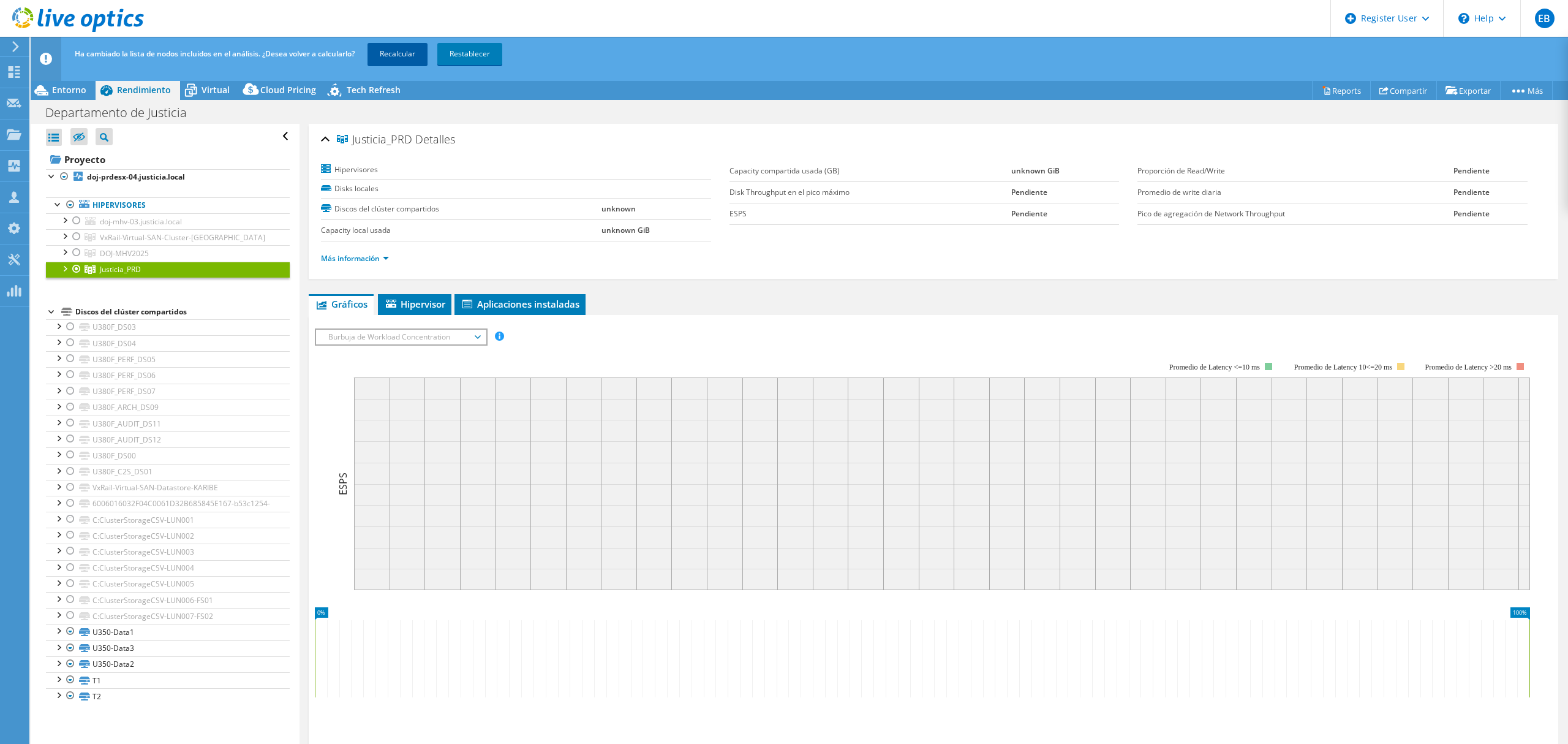
click at [395, 52] on link "Recalcular" at bounding box center [397, 54] width 60 height 22
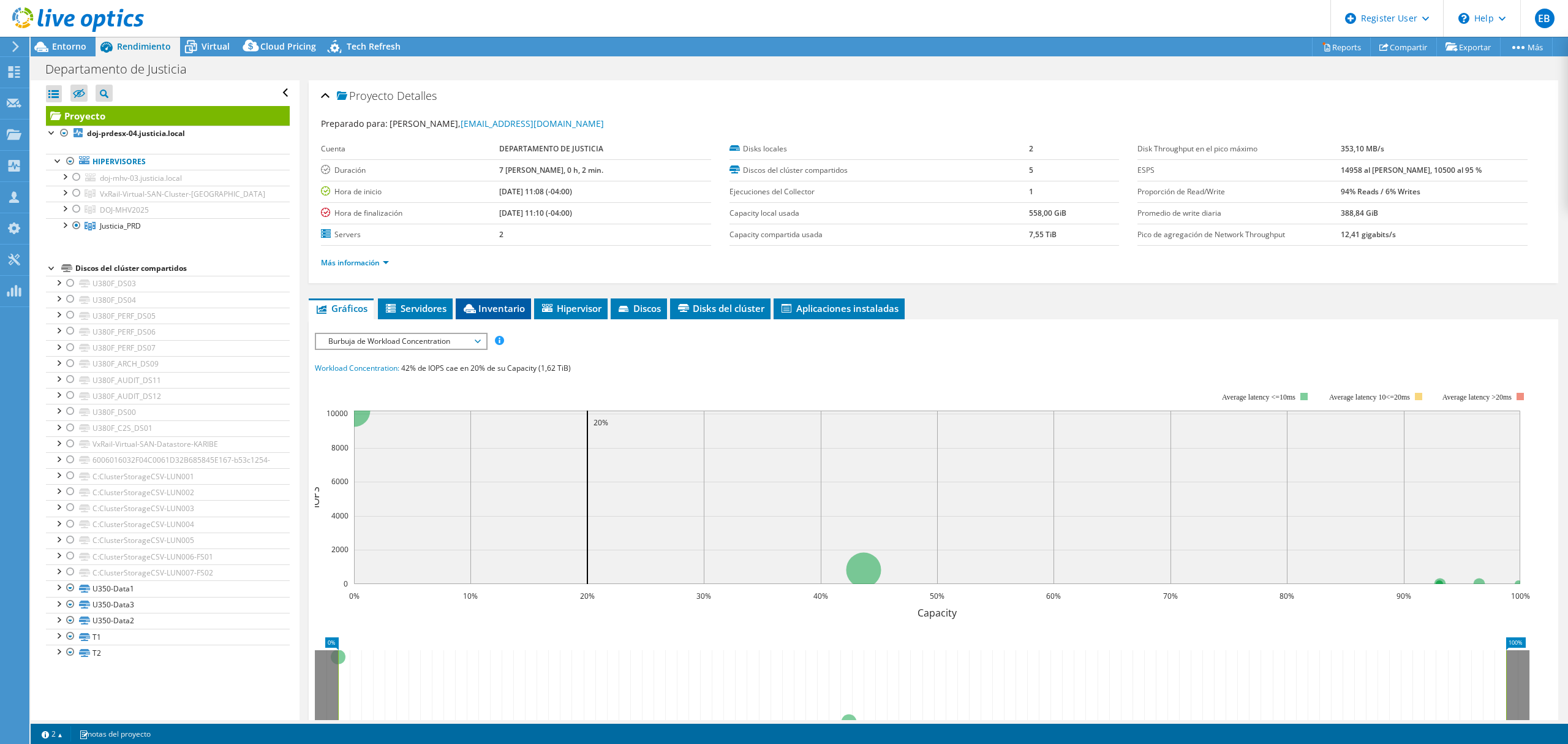
click at [488, 308] on span "Inventario" at bounding box center [493, 309] width 63 height 13
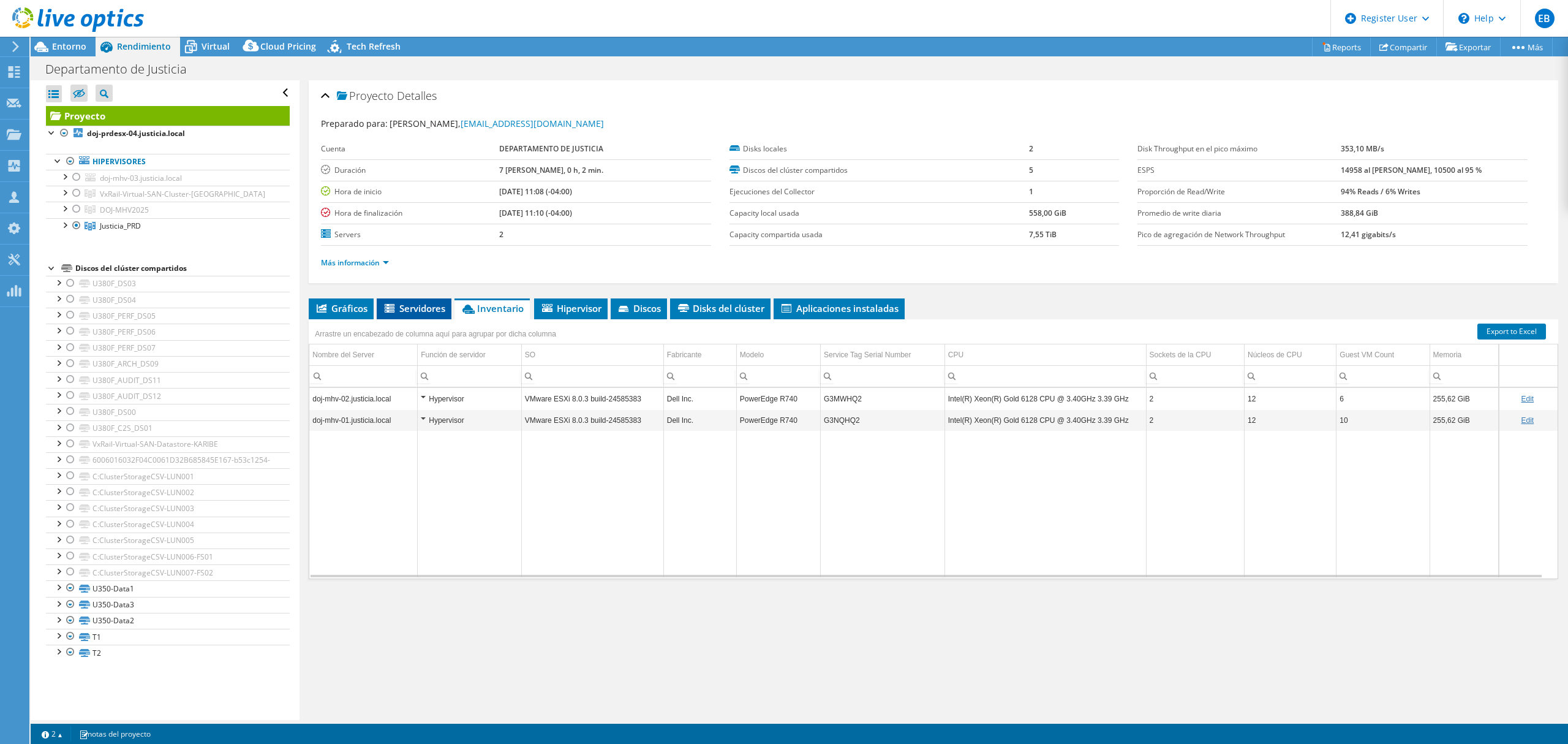
click at [399, 308] on span "Servidores" at bounding box center [414, 309] width 63 height 13
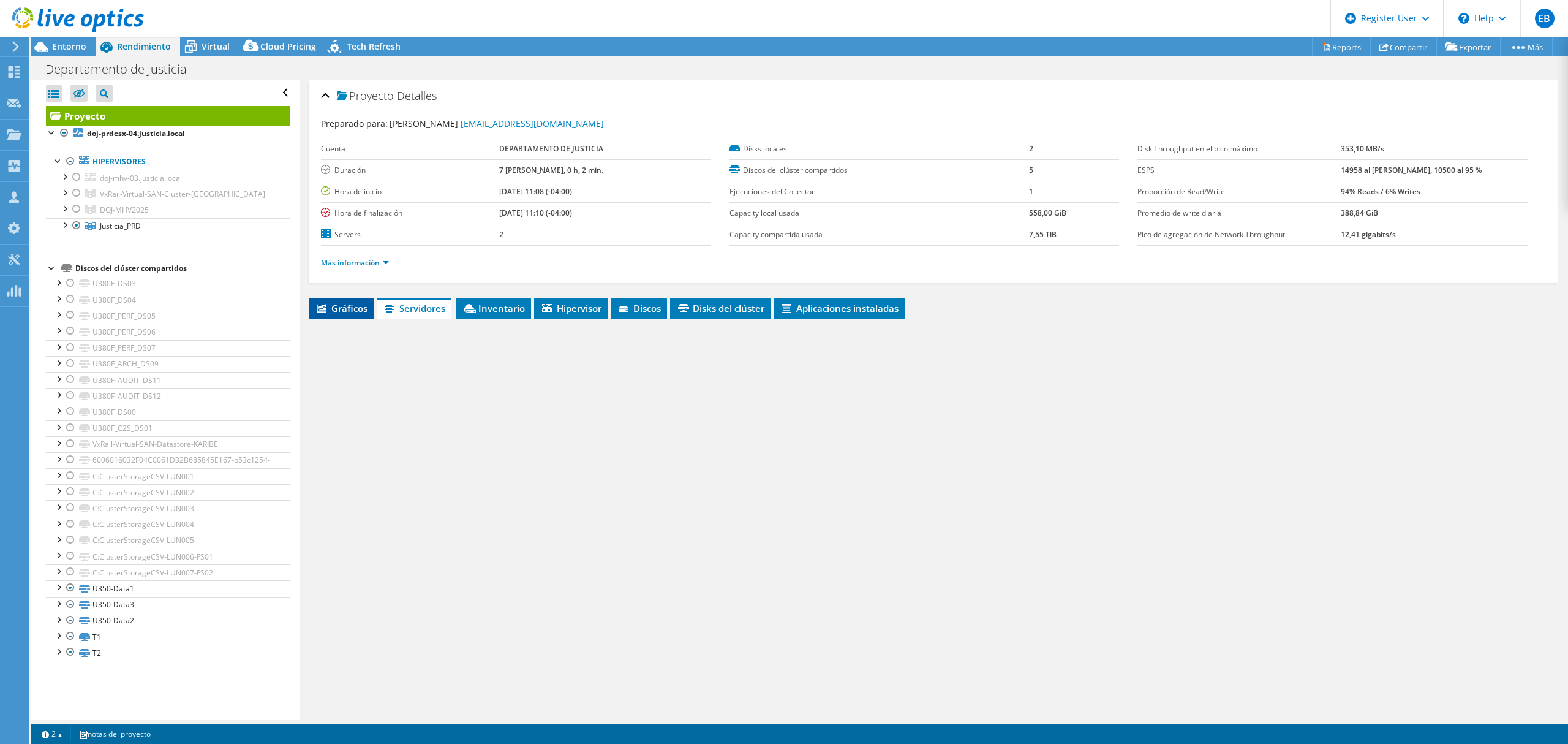
click at [344, 311] on span "Gráficos" at bounding box center [341, 309] width 52 height 13
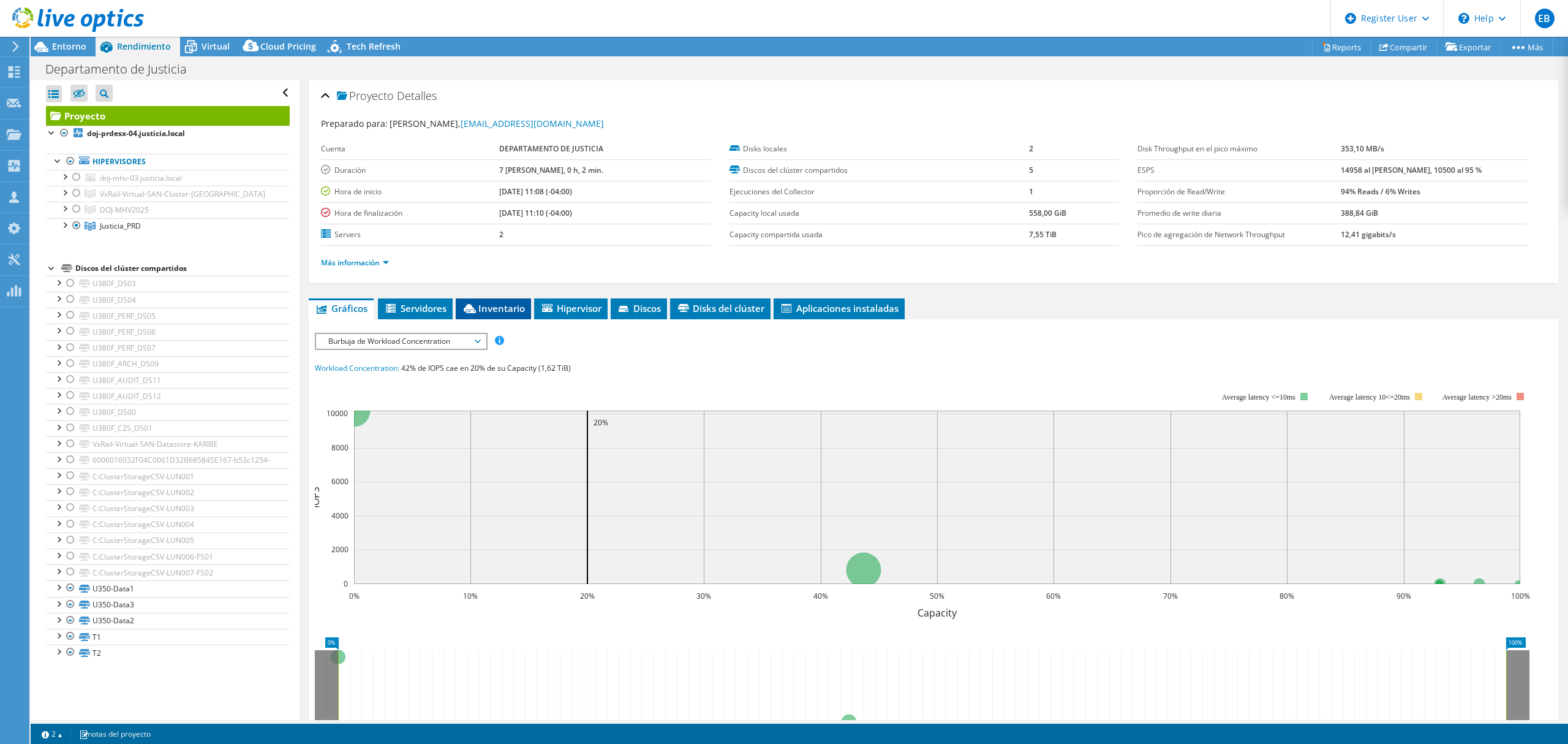
click at [492, 311] on span "Inventario" at bounding box center [493, 309] width 63 height 13
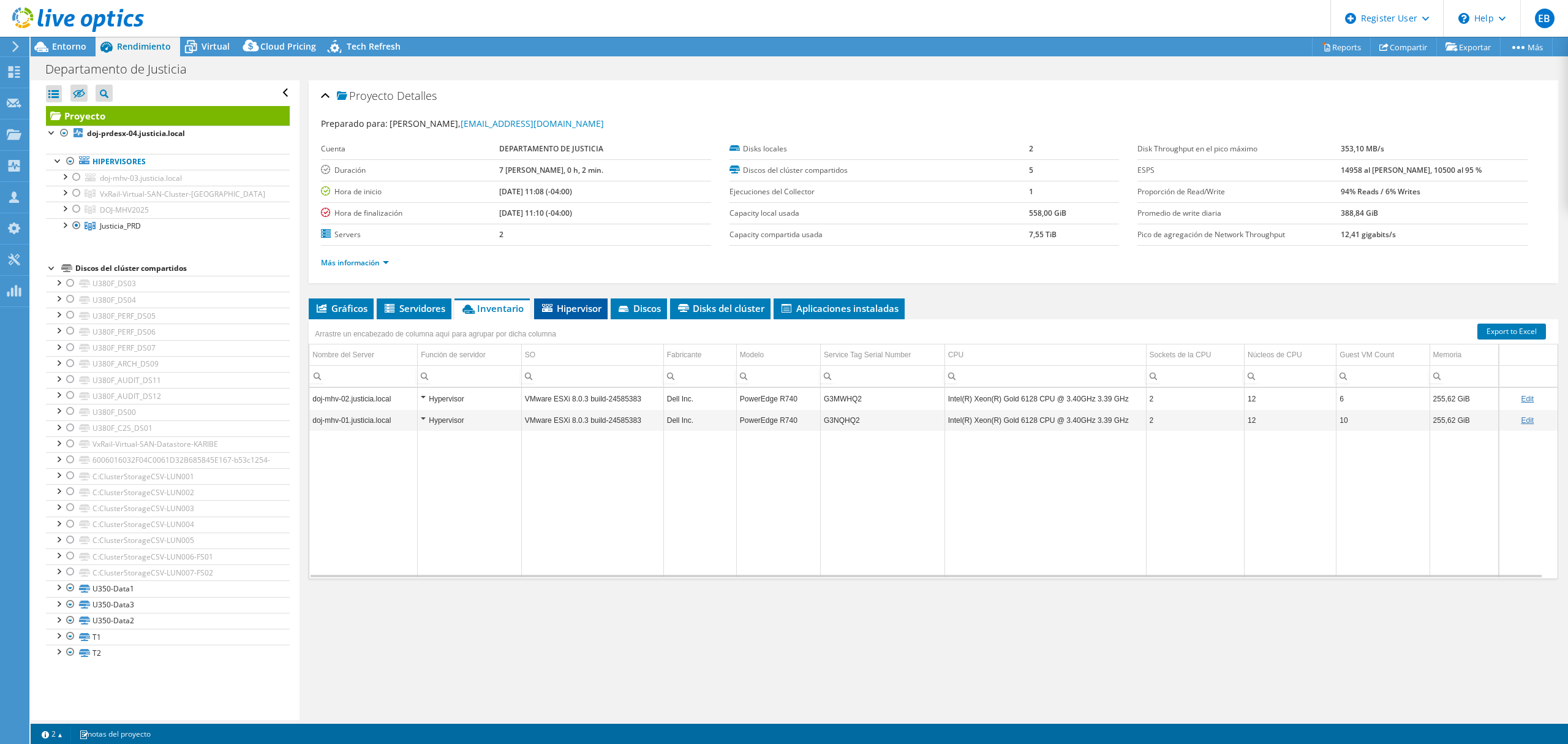
click at [573, 309] on span "Hipervisor" at bounding box center [571, 309] width 61 height 13
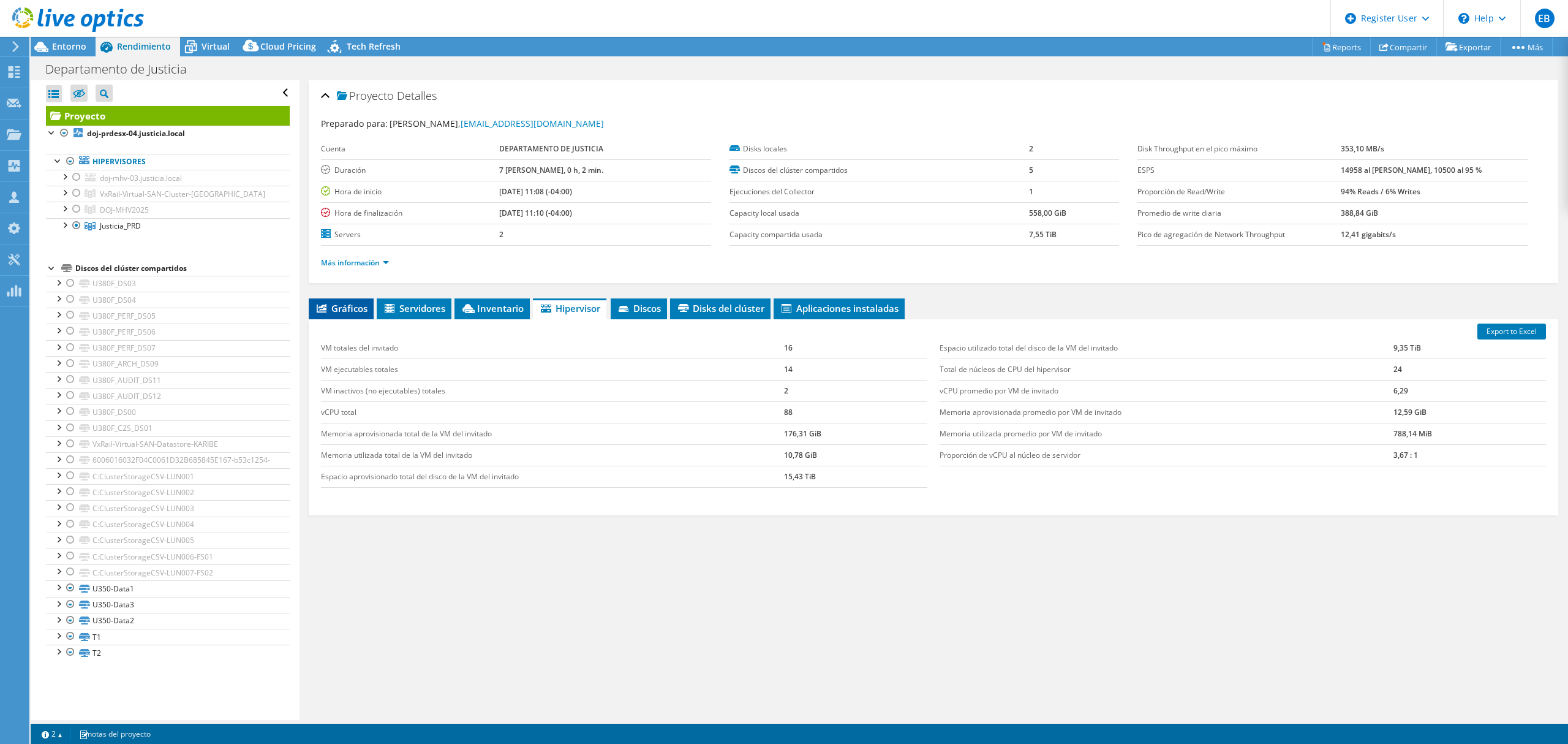
click at [343, 304] on span "Gráficos" at bounding box center [341, 309] width 52 height 13
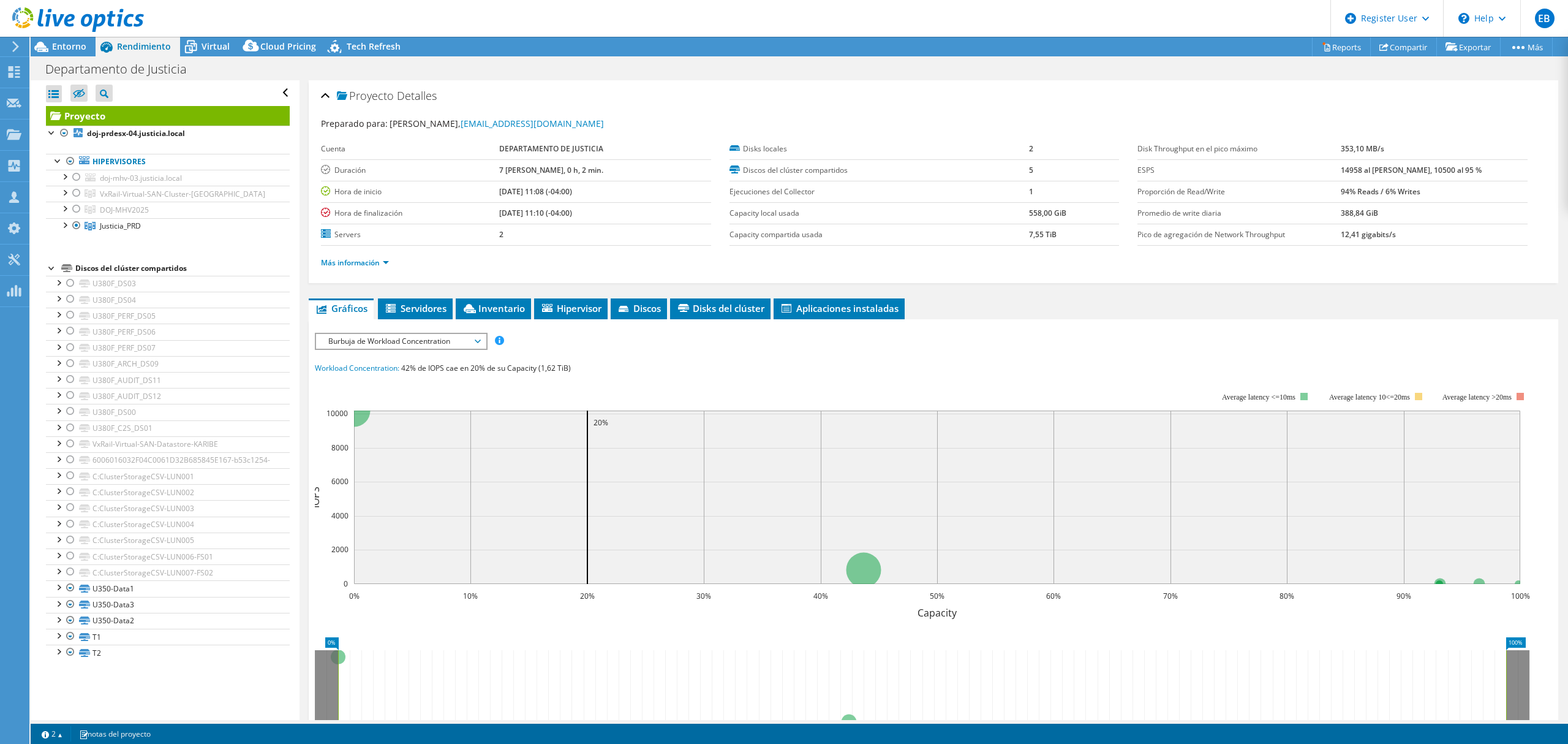
click at [942, 365] on div "Workload Concentration: 42% de IOPS cae en 20% de su Capacity (1,62 TiB)" at bounding box center [933, 368] width 1237 height 13
click at [1336, 45] on link "Reports" at bounding box center [1341, 47] width 59 height 19
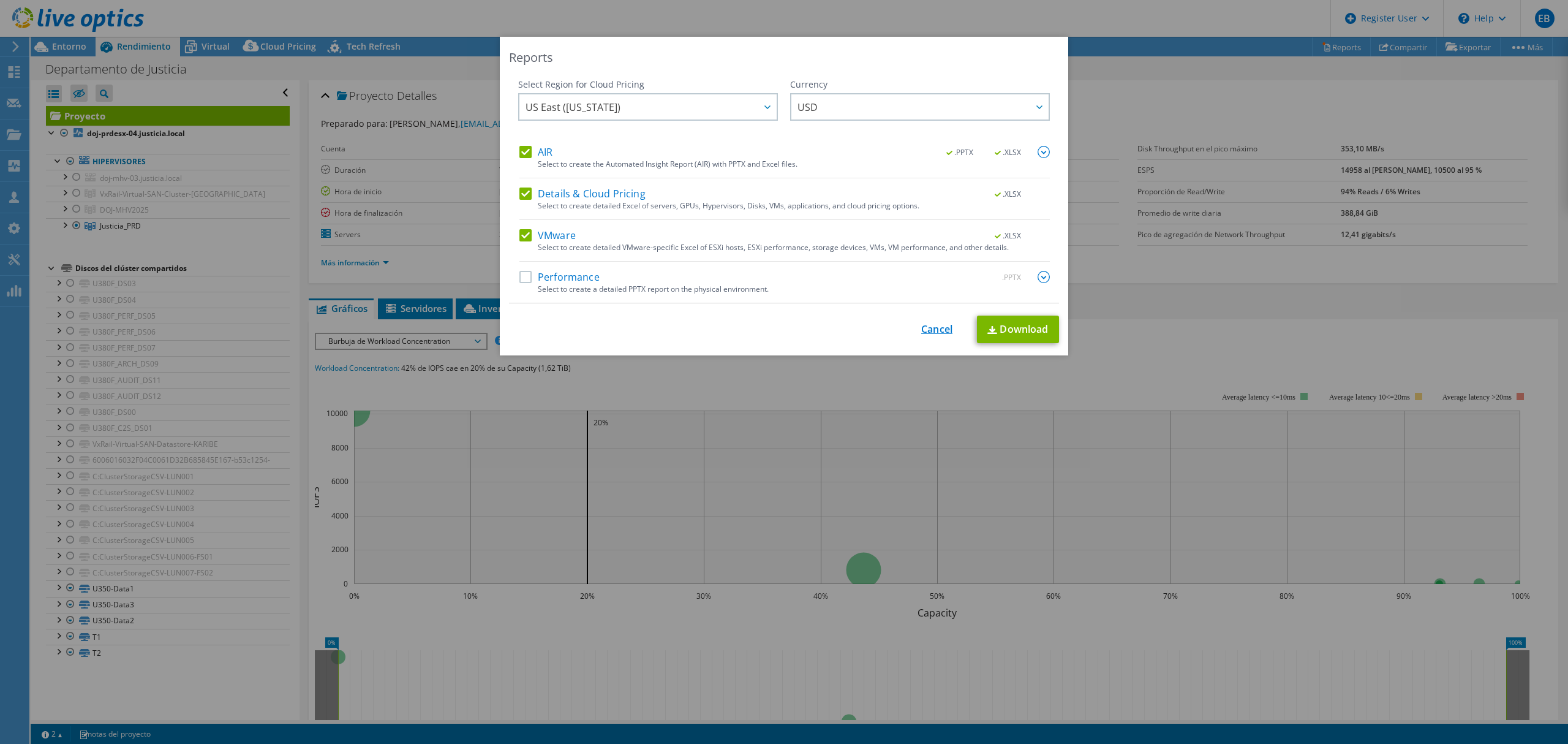
click at [930, 331] on link "Cancel" at bounding box center [937, 329] width 31 height 12
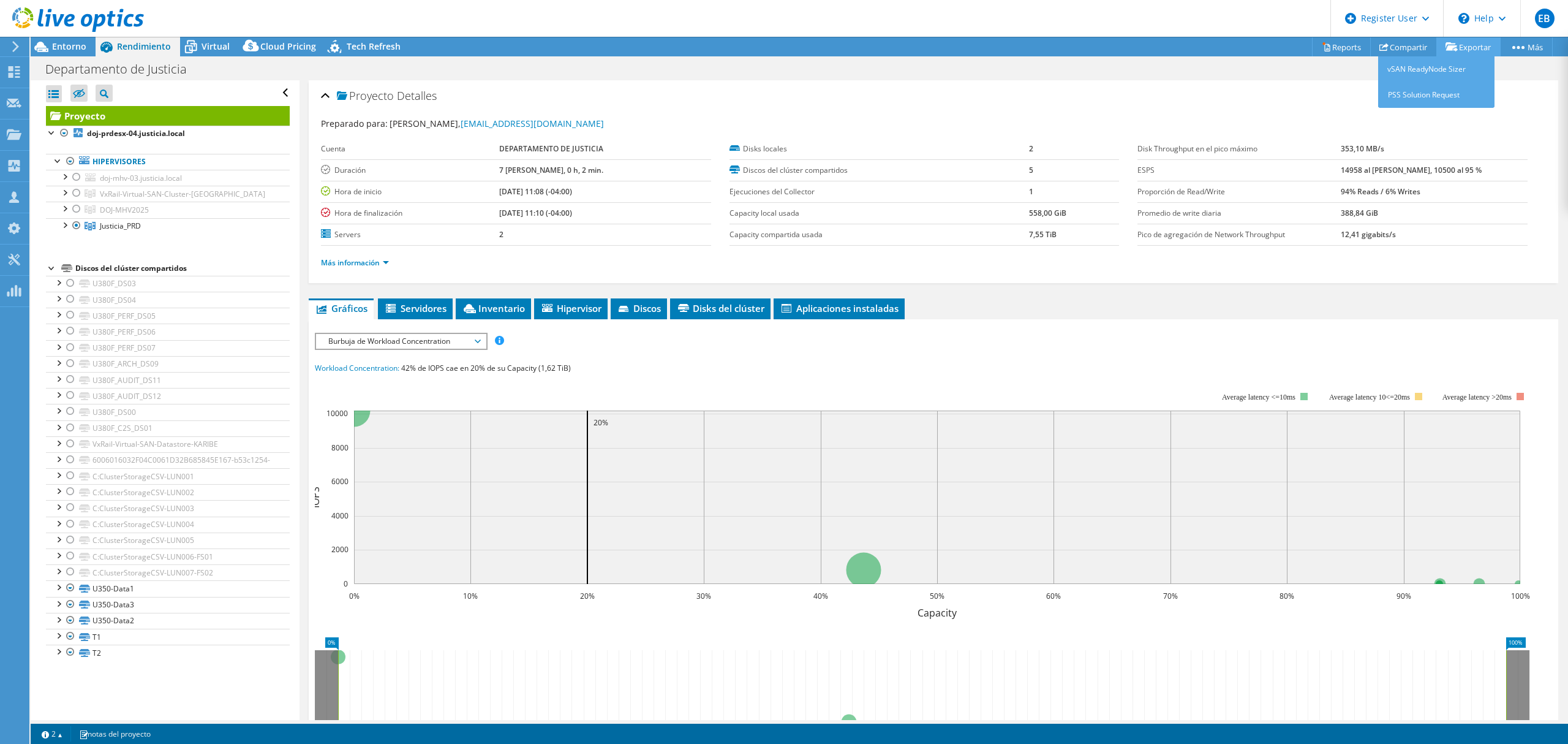
click at [1462, 48] on link "Exportar" at bounding box center [1469, 47] width 64 height 19
click at [1409, 42] on link "Compartir" at bounding box center [1403, 47] width 67 height 19
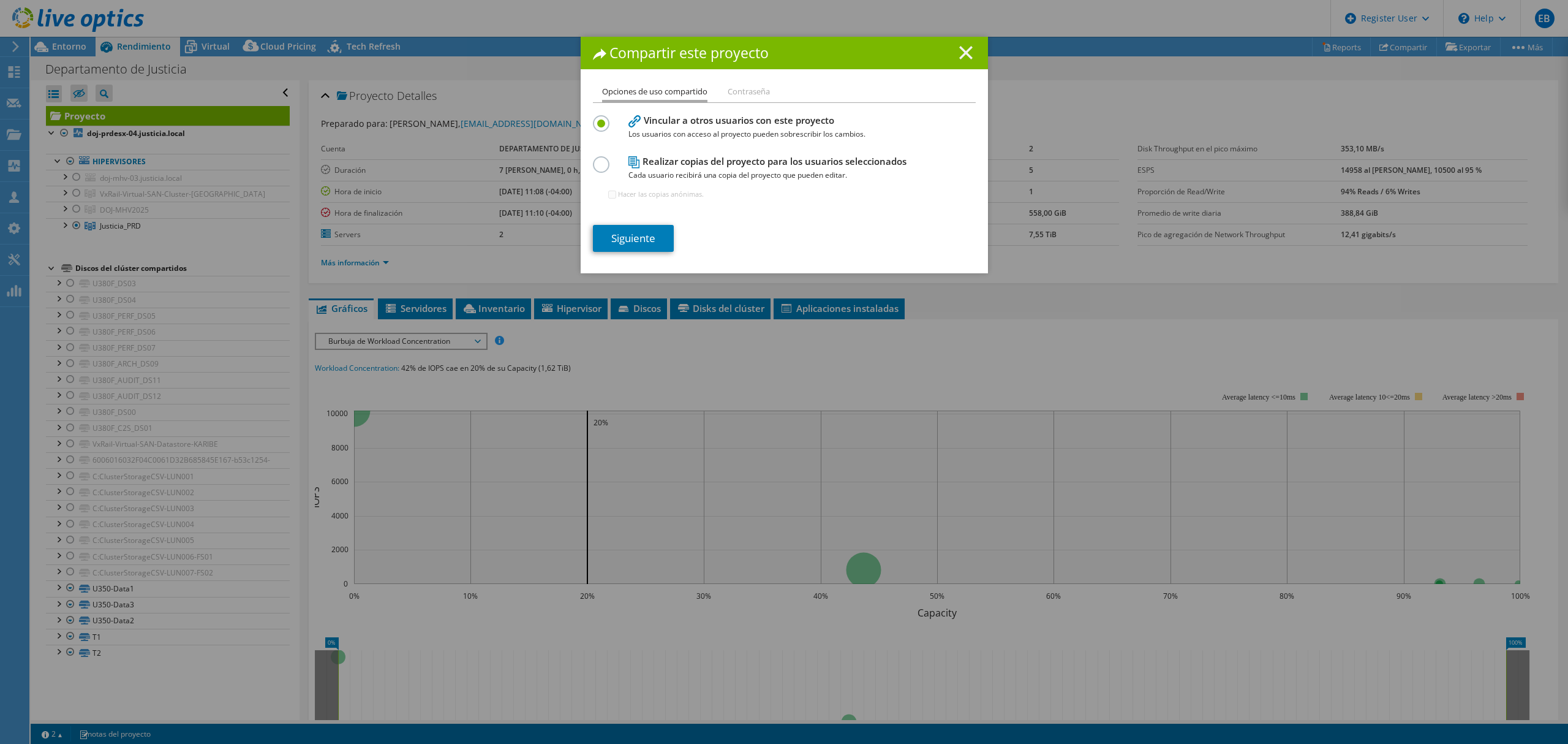
click at [960, 55] on line at bounding box center [966, 52] width 13 height 13
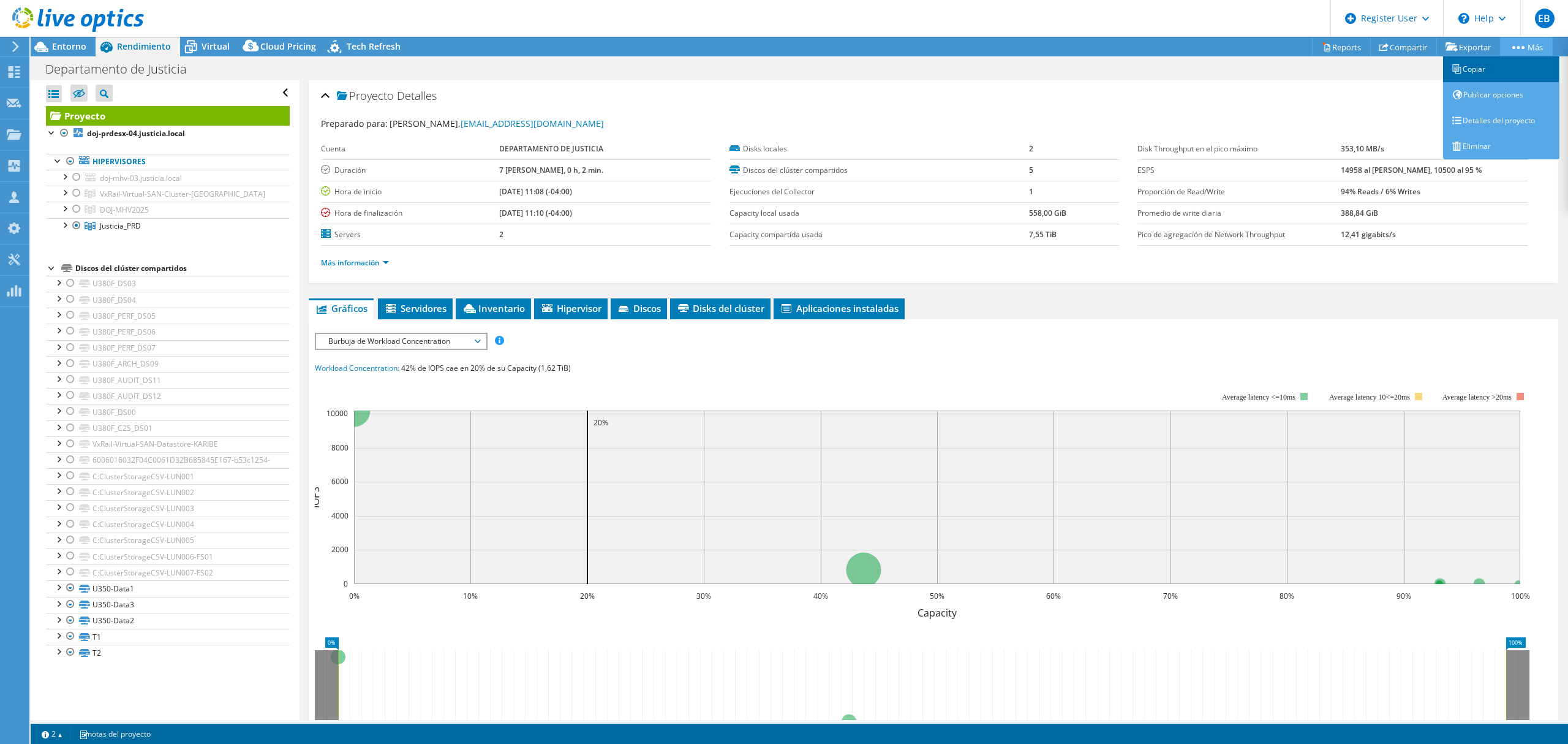
click at [1491, 65] on link "Copiar" at bounding box center [1501, 69] width 117 height 26
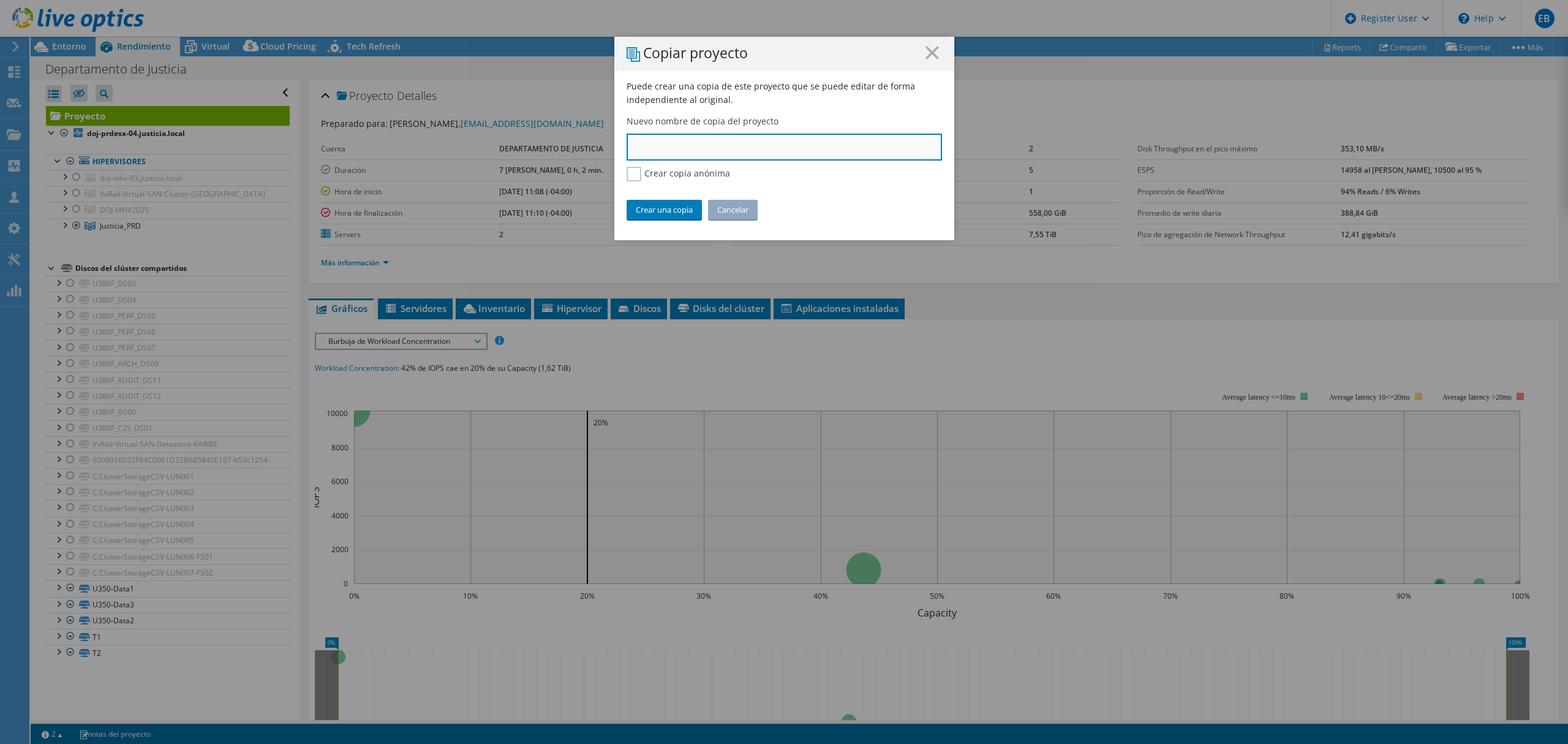
click at [681, 148] on input "text" at bounding box center [784, 147] width 315 height 27
type input "Justicia - Cluster: Justicia_PRD"
click at [679, 207] on link "Crear una copia" at bounding box center [664, 209] width 75 height 20
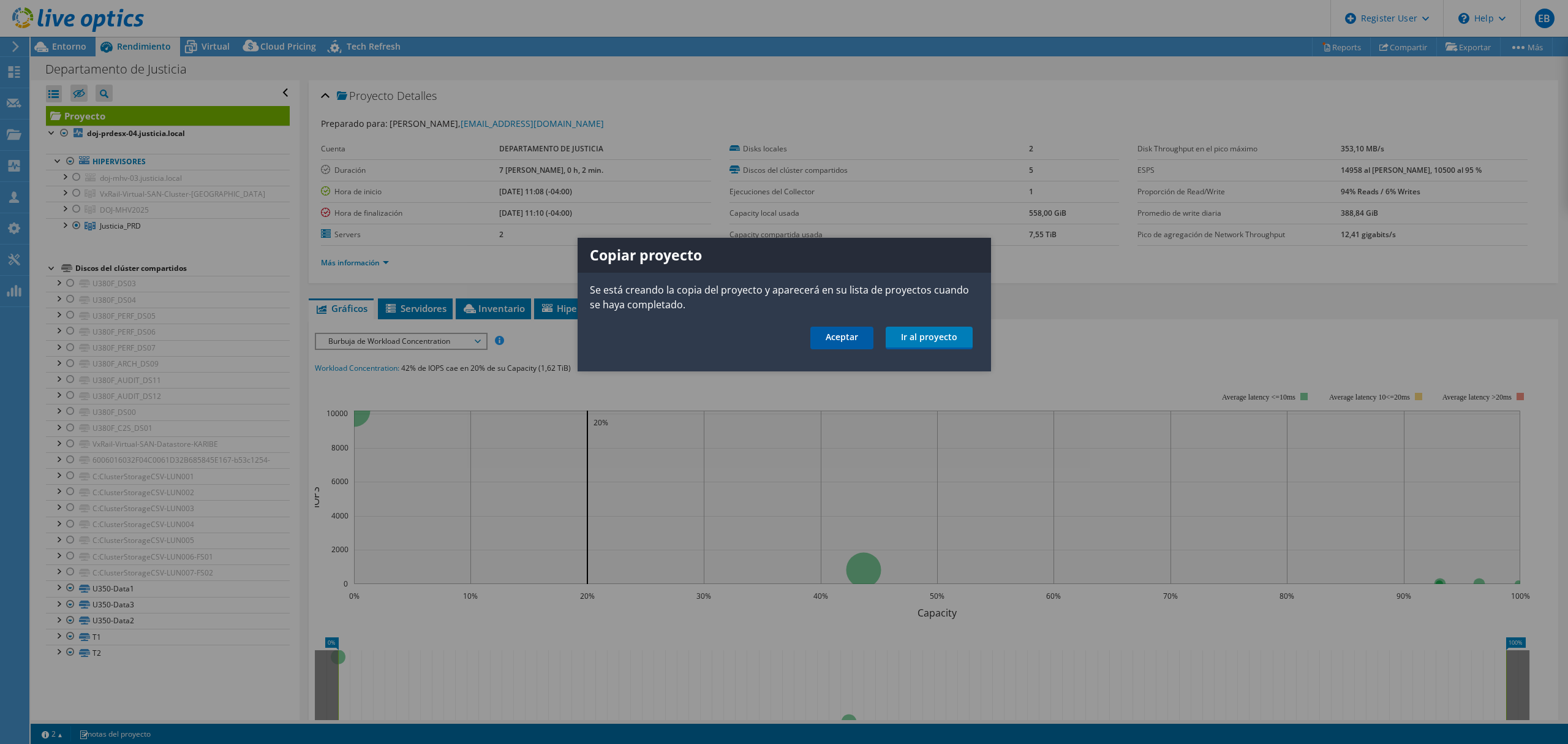
click at [838, 332] on link "Aceptar" at bounding box center [842, 338] width 63 height 23
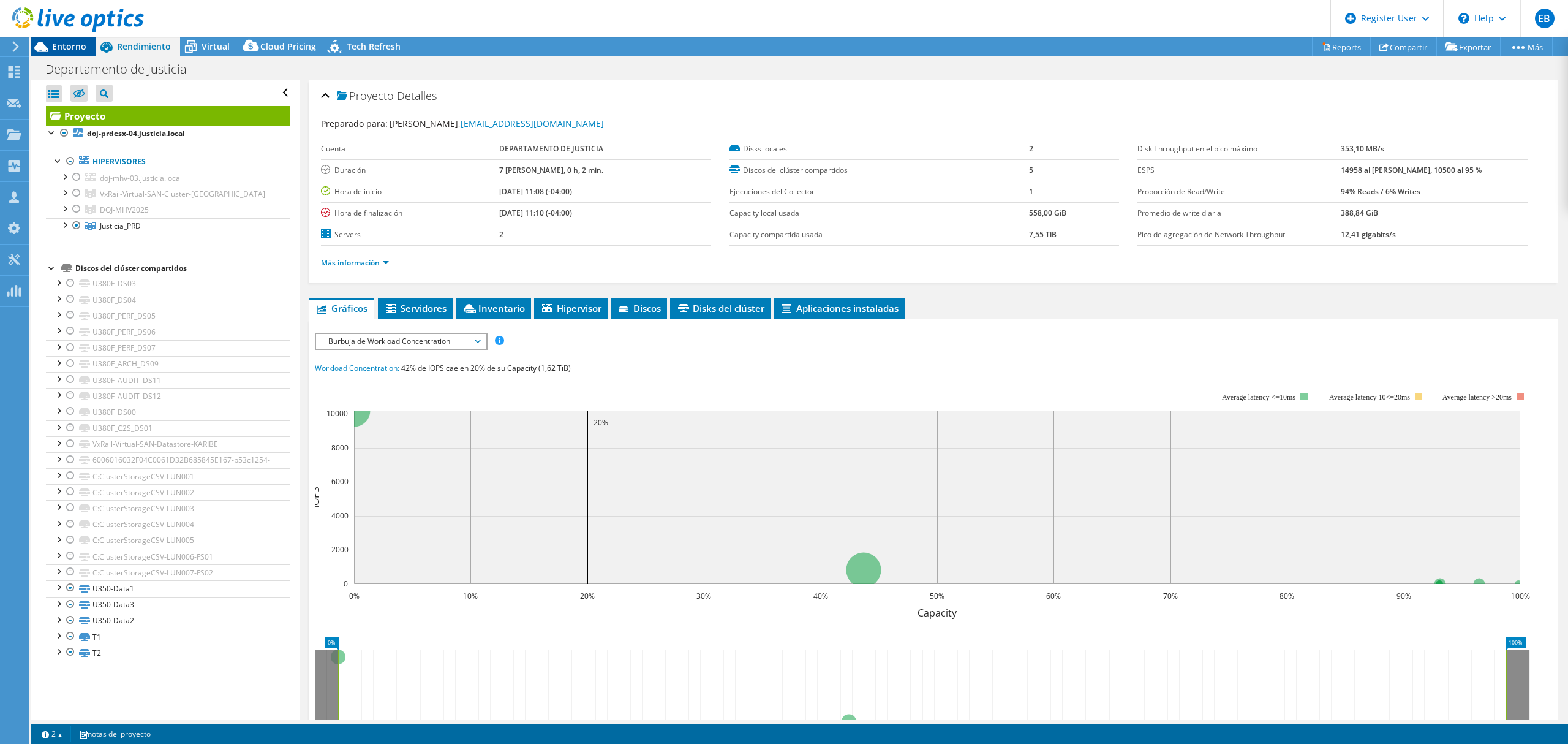
click at [60, 43] on span "Entorno" at bounding box center [70, 46] width 34 height 12
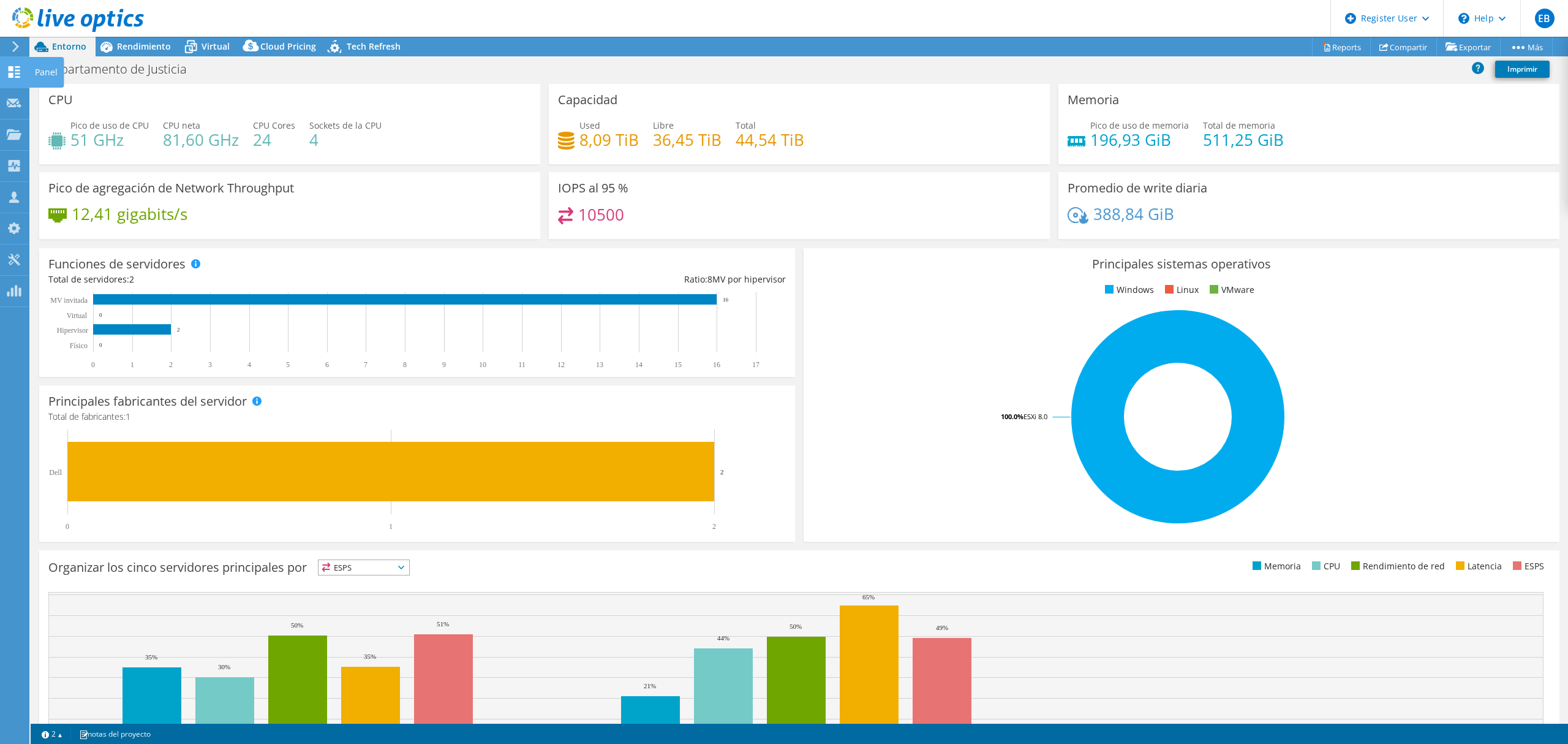
click at [18, 67] on use at bounding box center [14, 71] width 12 height 12
